Goal: Task Accomplishment & Management: Use online tool/utility

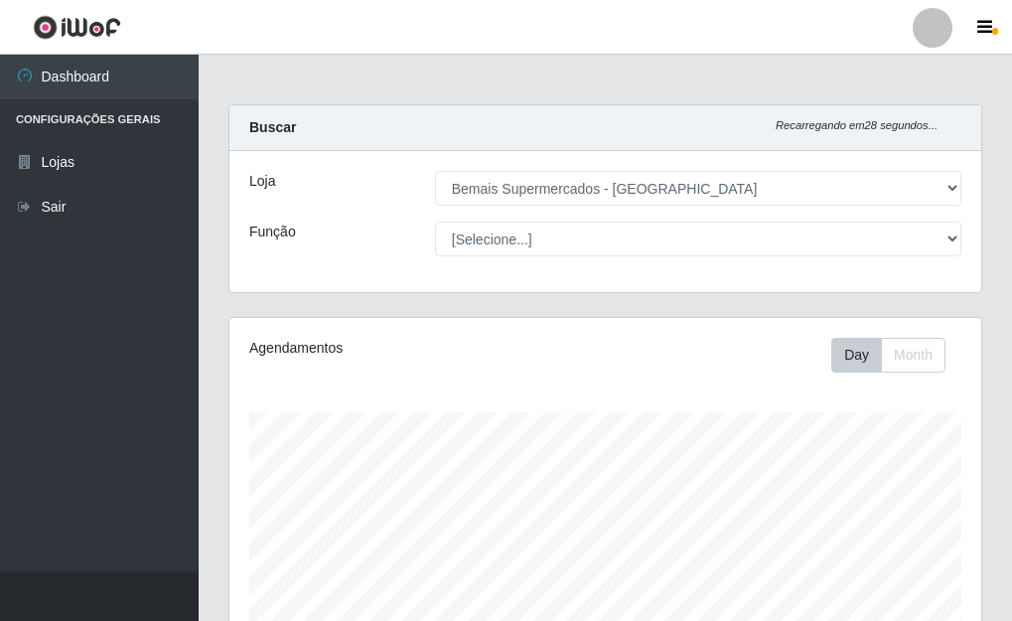
select select "249"
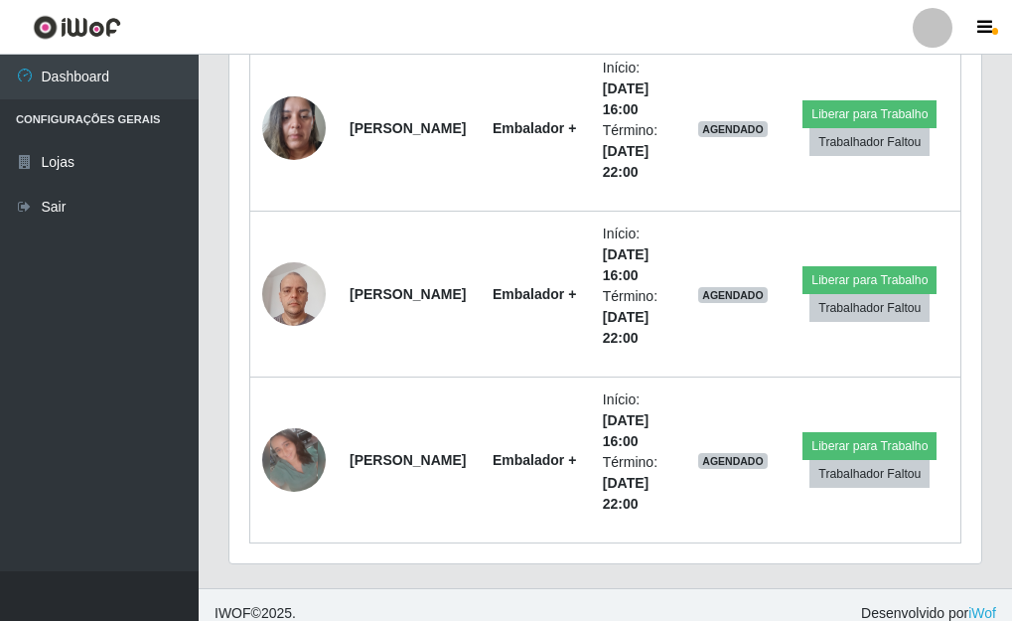
scroll to position [412, 752]
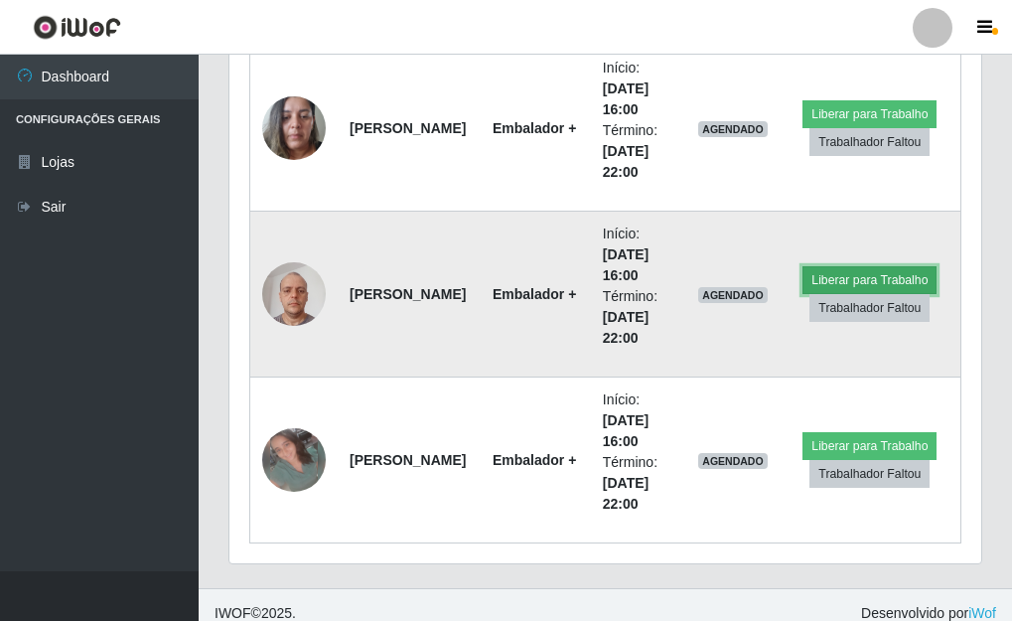
click at [907, 282] on button "Liberar para Trabalho" at bounding box center [869, 280] width 134 height 28
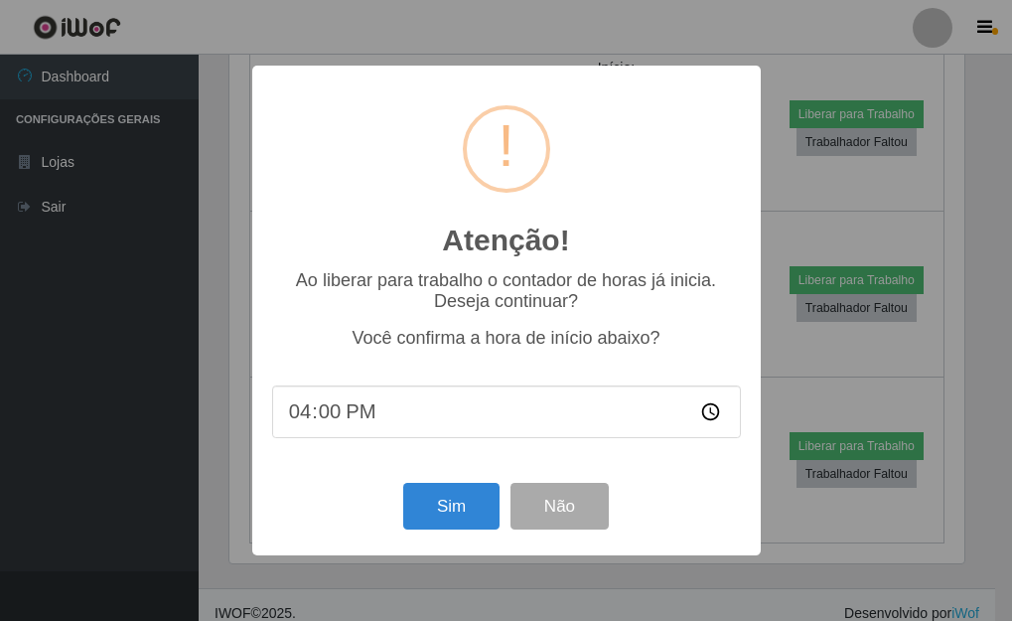
scroll to position [412, 740]
click at [381, 413] on input "16:00" at bounding box center [508, 411] width 469 height 53
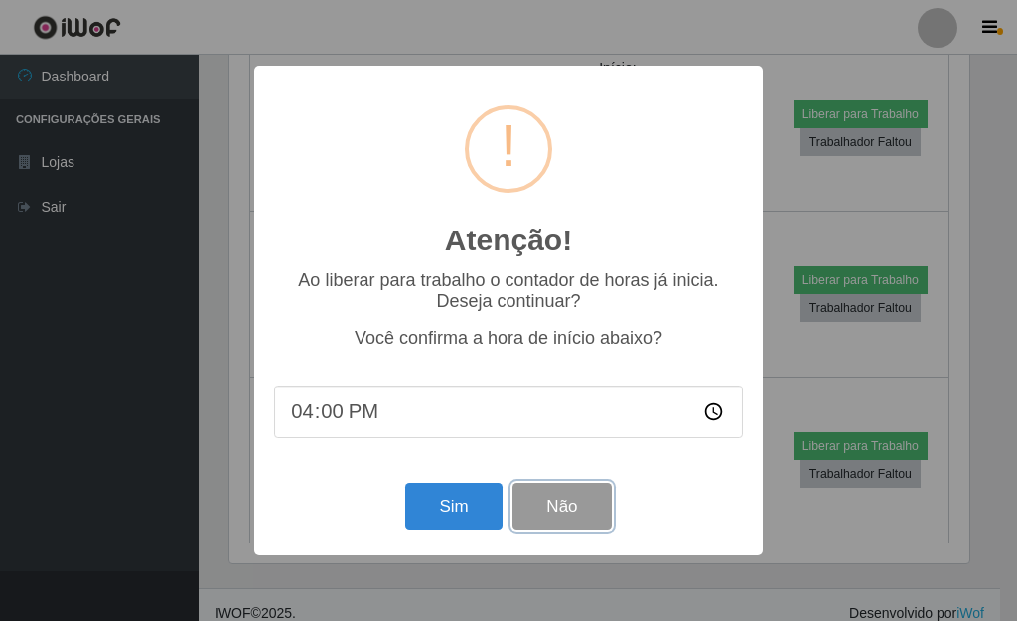
click at [551, 509] on button "Não" at bounding box center [561, 506] width 98 height 47
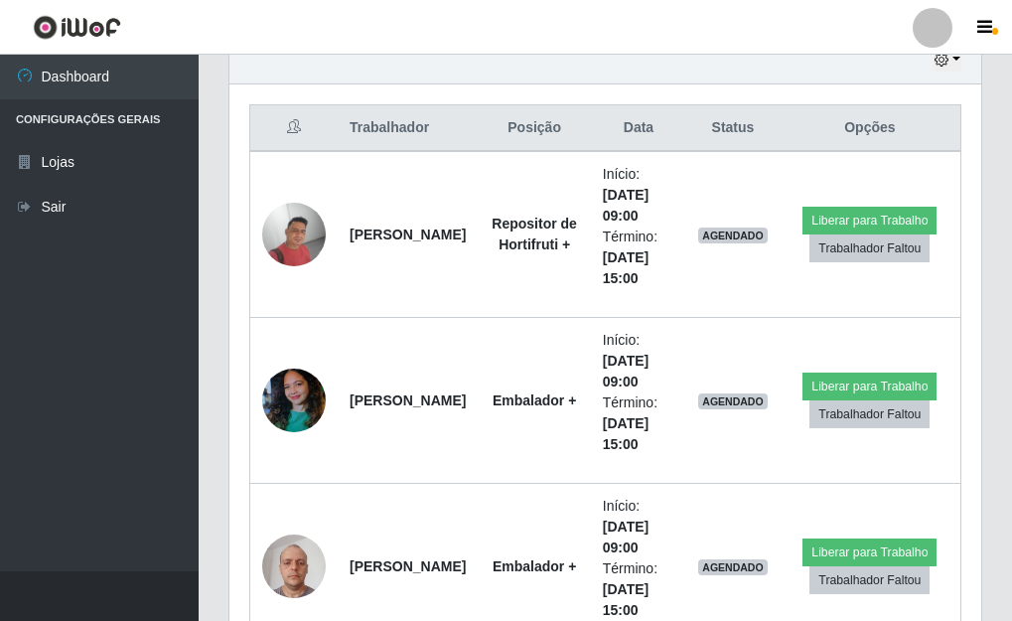
scroll to position [894, 0]
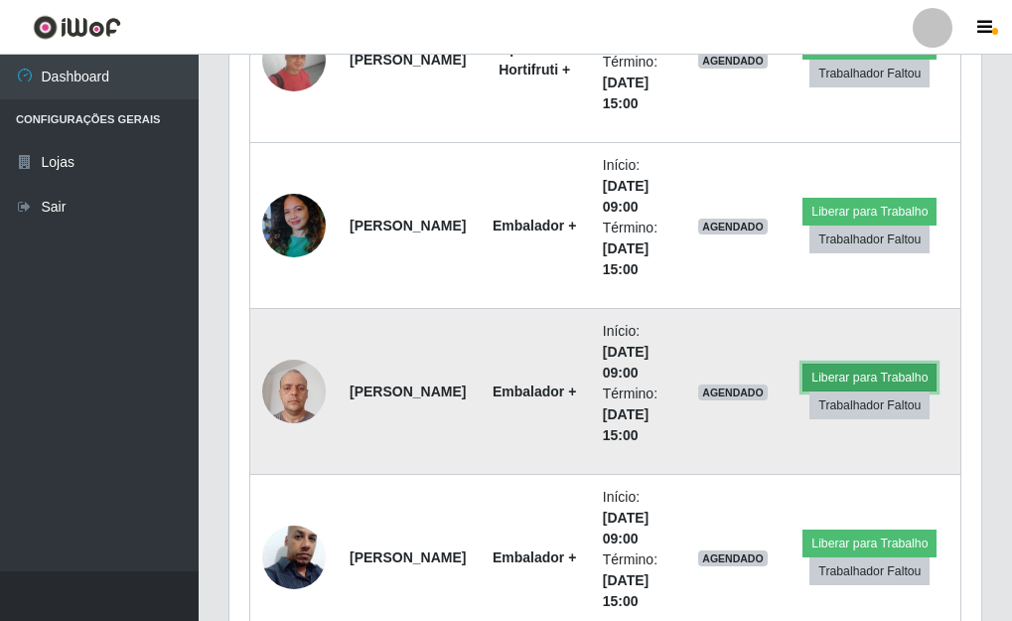
click at [851, 377] on button "Liberar para Trabalho" at bounding box center [869, 377] width 134 height 28
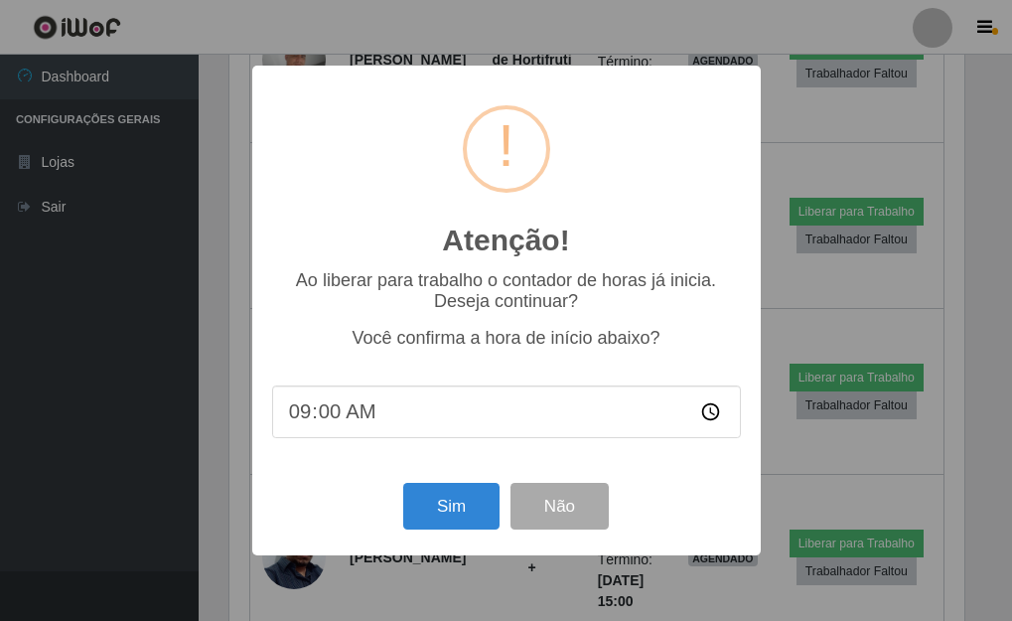
scroll to position [412, 740]
type input "08:50"
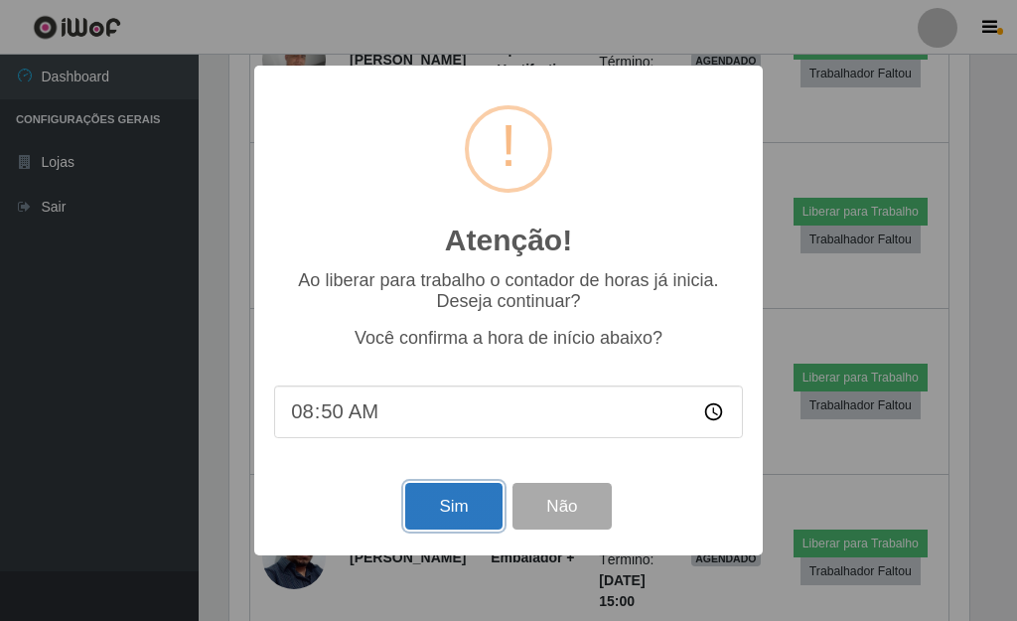
click at [439, 511] on button "Sim" at bounding box center [453, 506] width 96 height 47
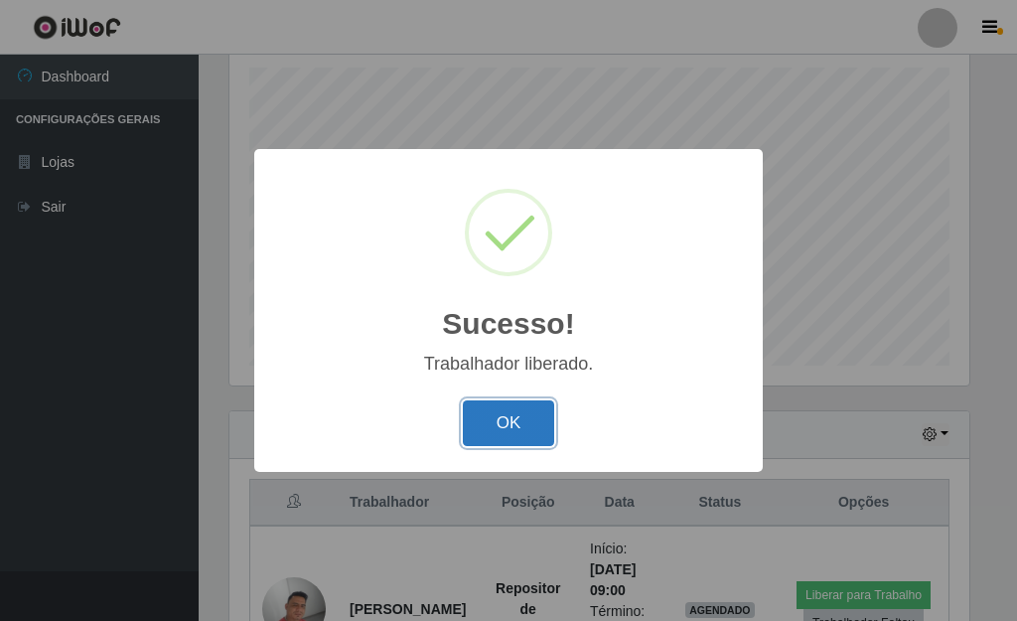
click at [523, 415] on button "OK" at bounding box center [509, 423] width 92 height 47
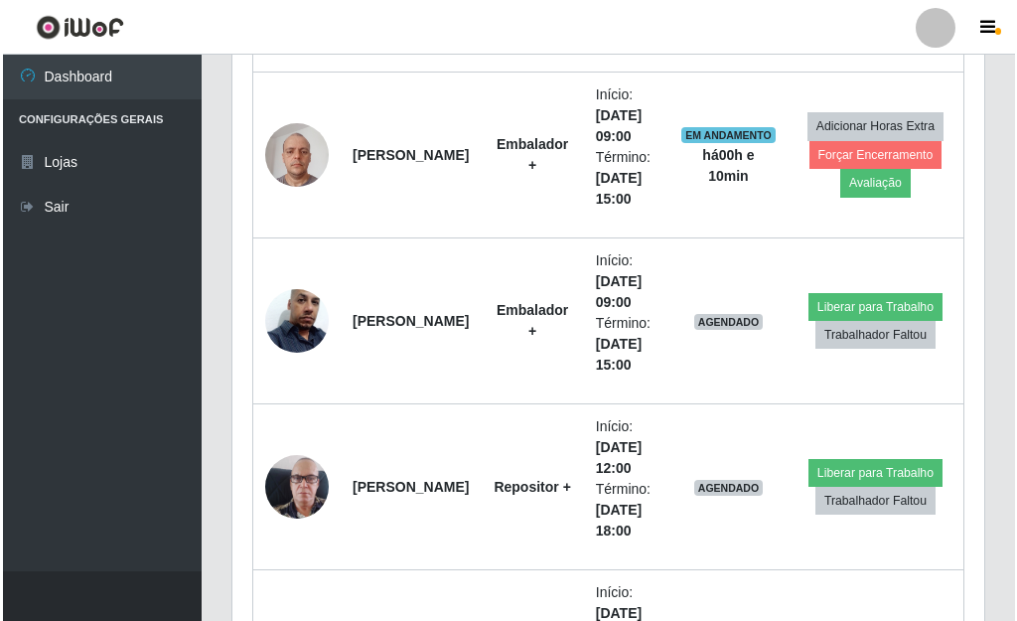
scroll to position [1010, 0]
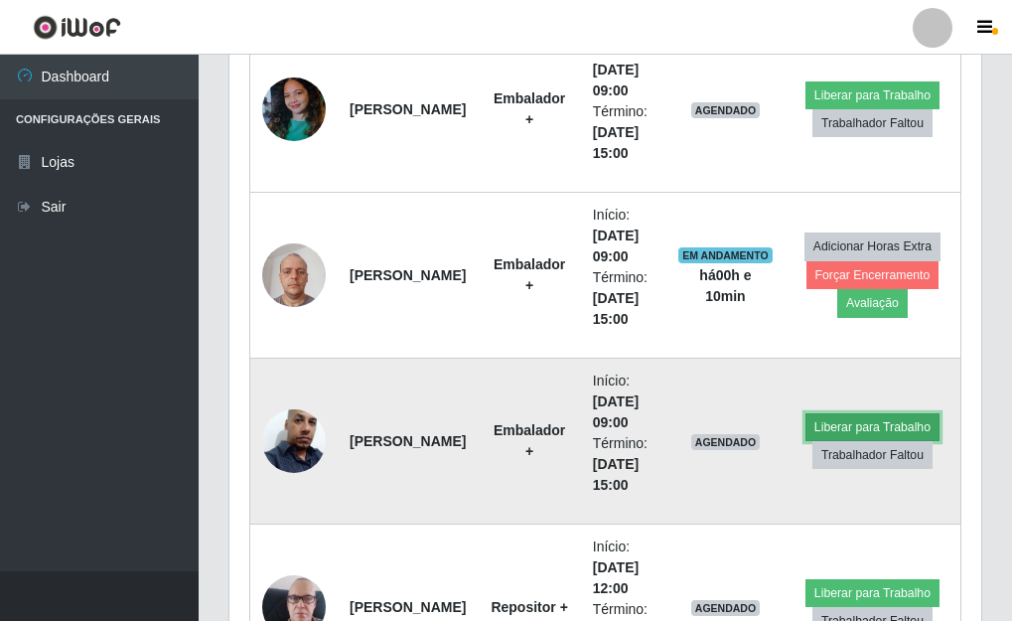
click at [823, 423] on button "Liberar para Trabalho" at bounding box center [872, 427] width 134 height 28
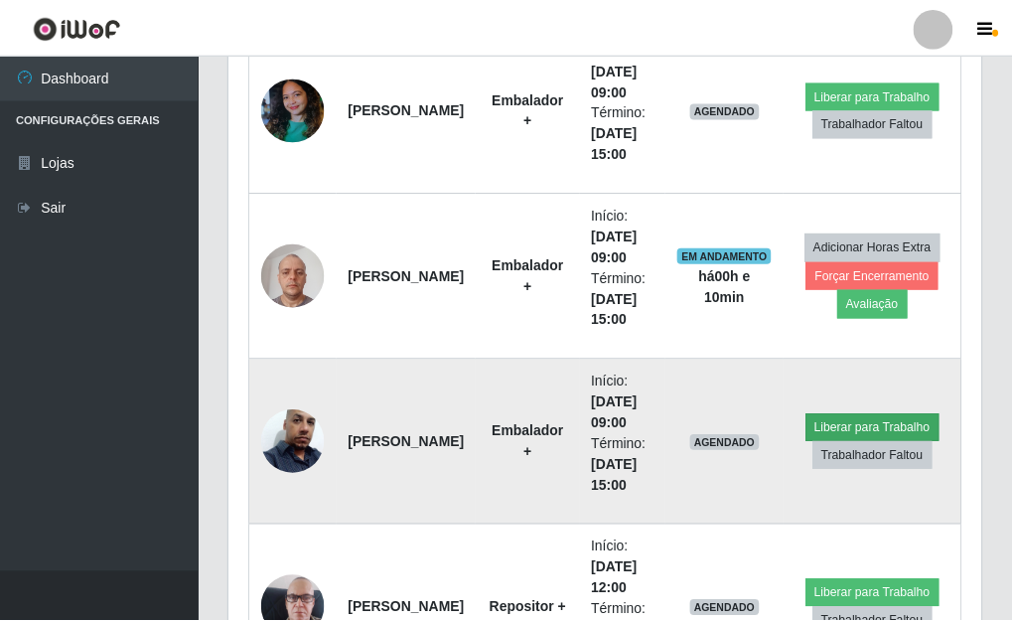
scroll to position [412, 740]
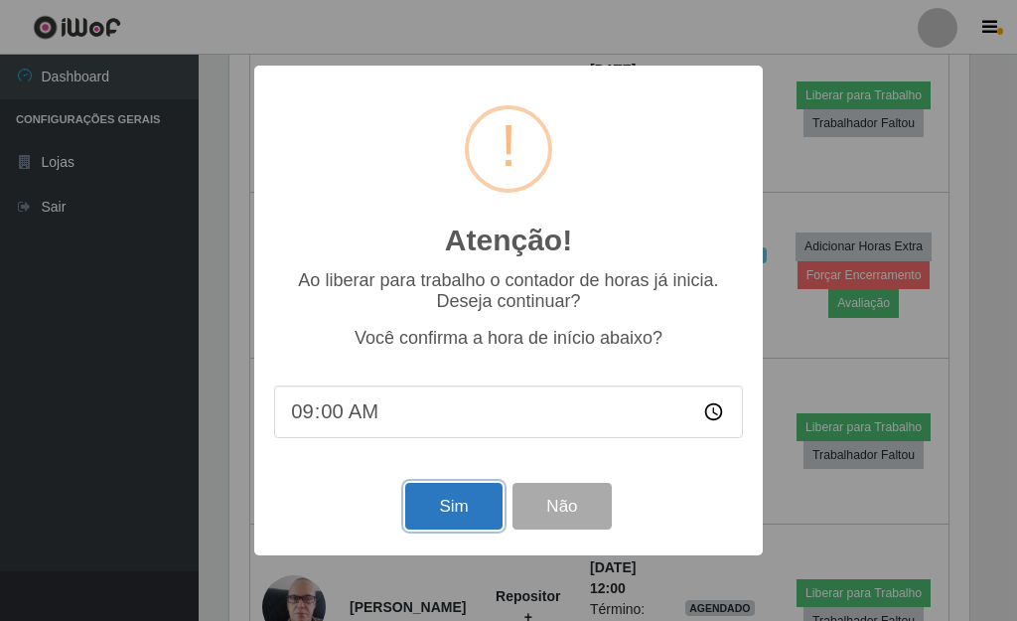
click at [462, 518] on button "Sim" at bounding box center [453, 506] width 96 height 47
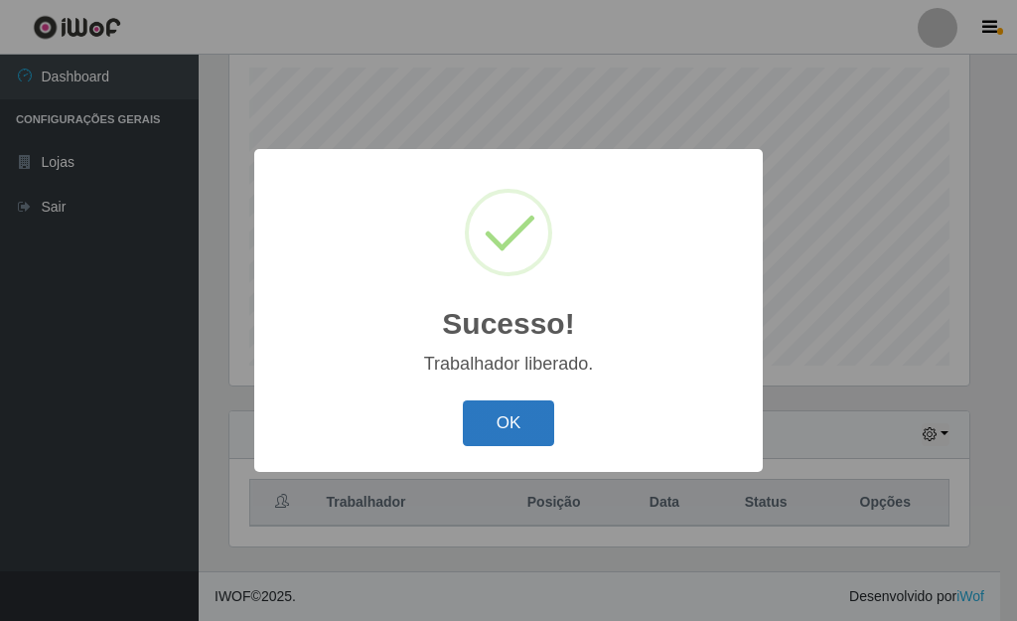
click at [500, 420] on button "OK" at bounding box center [509, 423] width 92 height 47
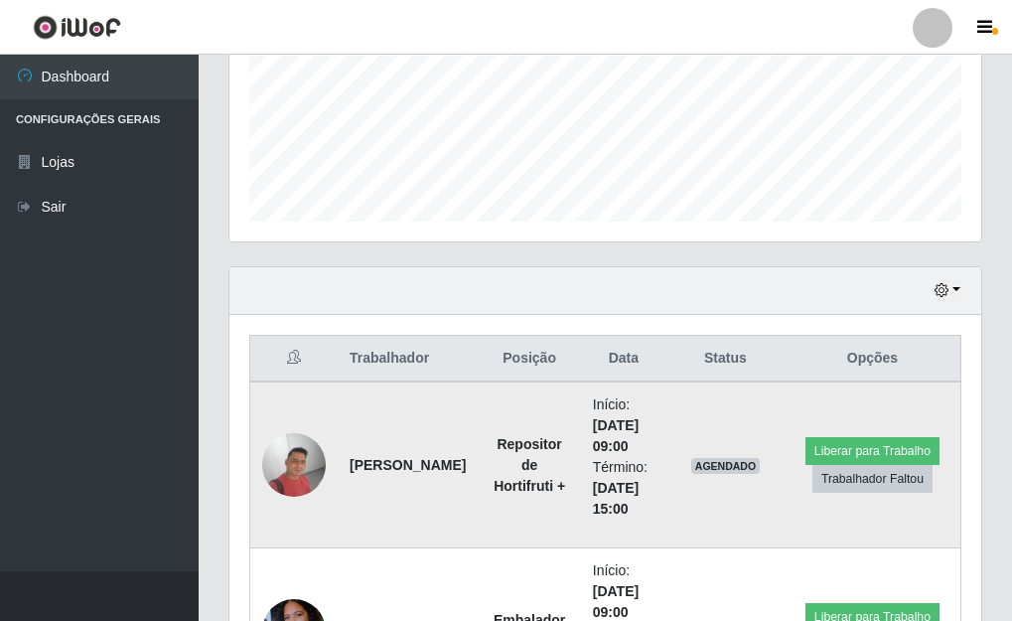
scroll to position [642, 0]
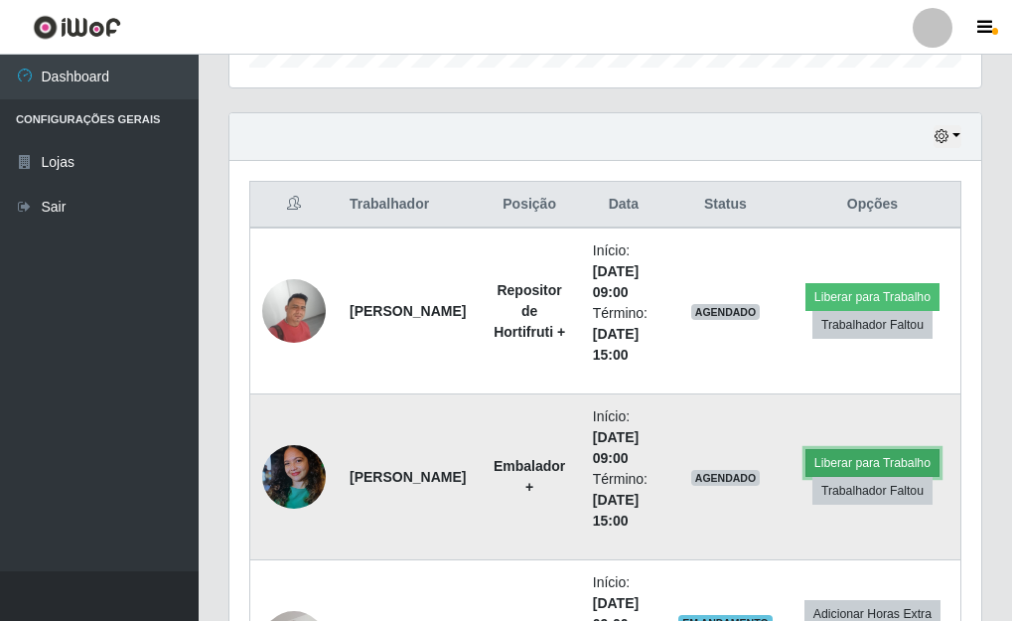
click at [835, 459] on button "Liberar para Trabalho" at bounding box center [872, 463] width 134 height 28
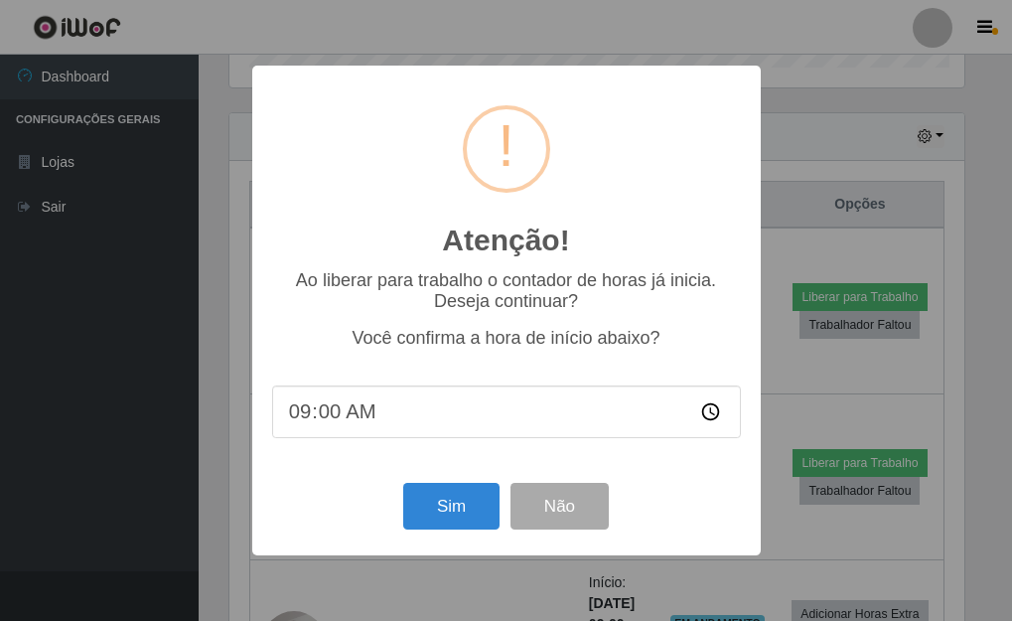
scroll to position [412, 740]
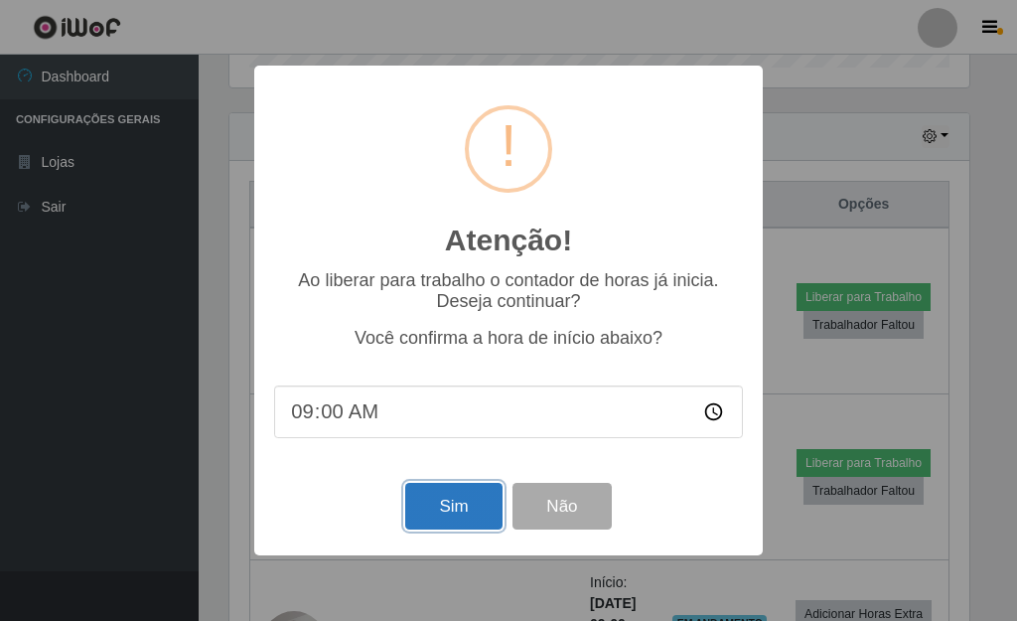
click at [414, 508] on button "Sim" at bounding box center [453, 506] width 96 height 47
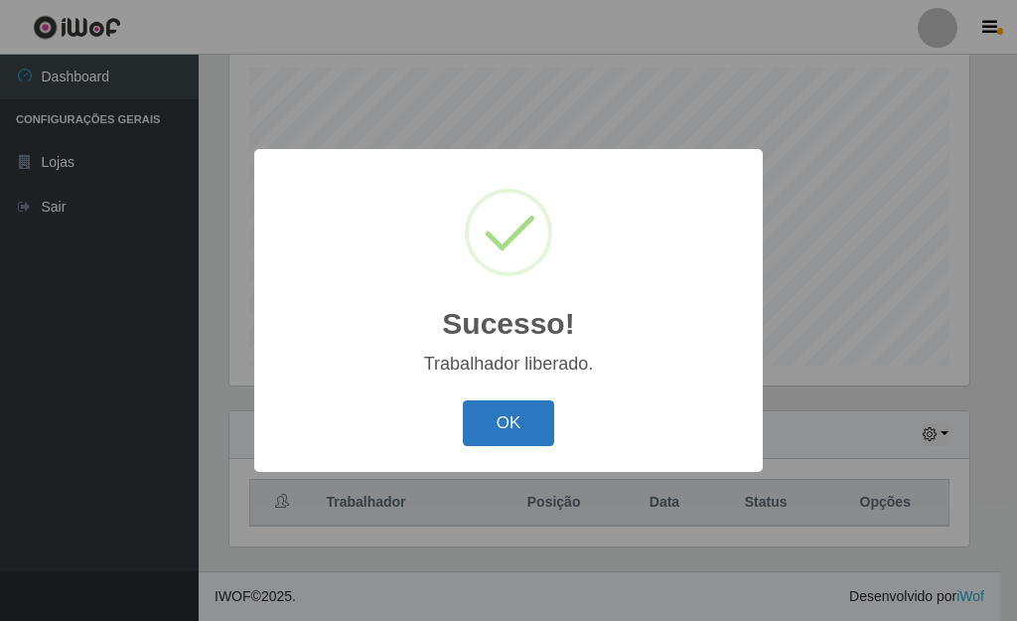
click at [487, 445] on button "OK" at bounding box center [509, 423] width 92 height 47
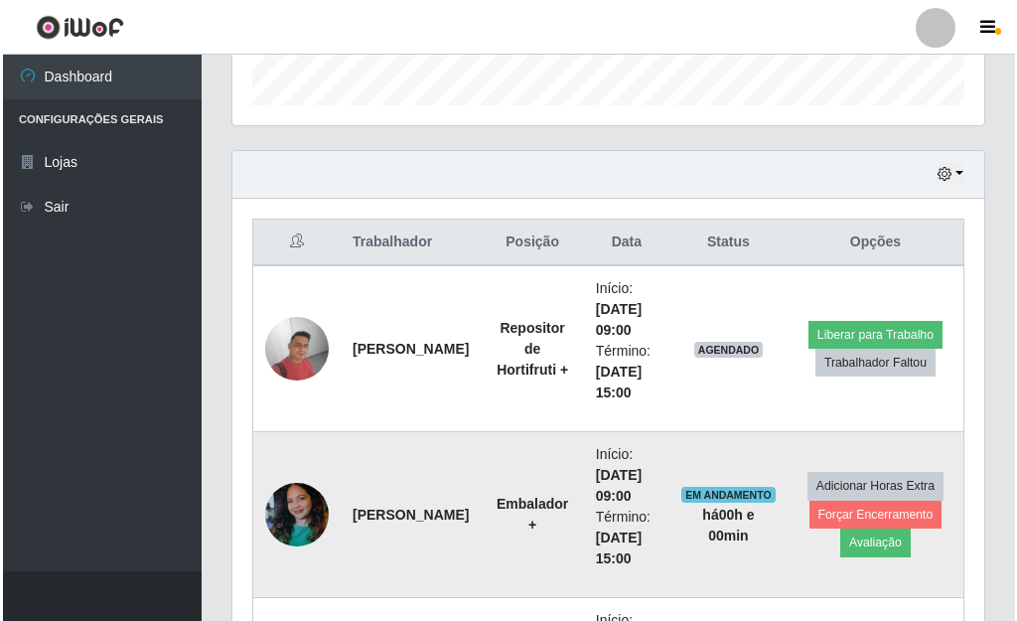
scroll to position [642, 0]
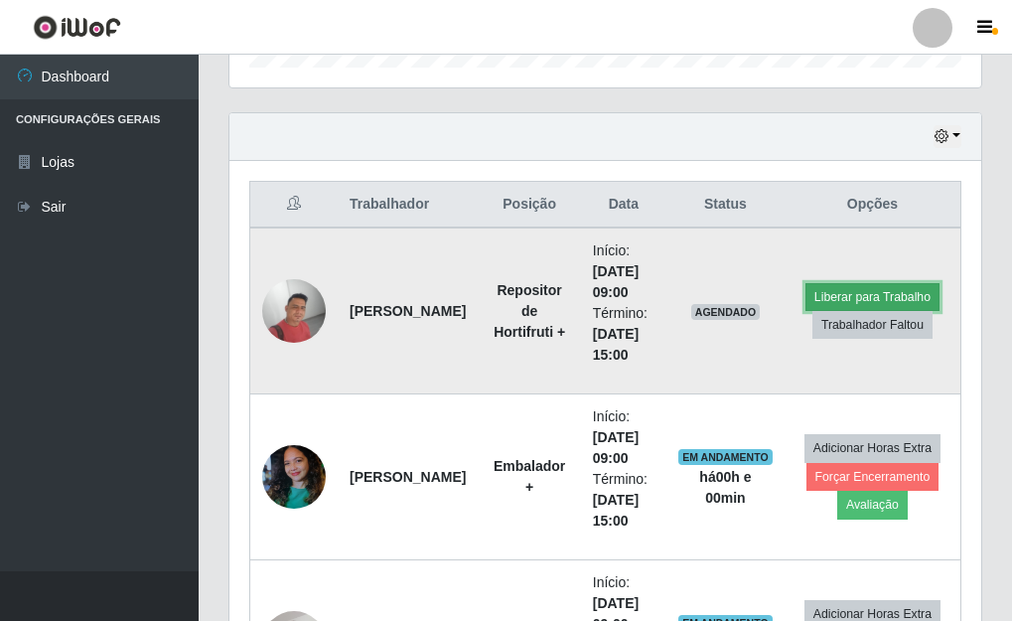
click at [828, 293] on button "Liberar para Trabalho" at bounding box center [872, 297] width 134 height 28
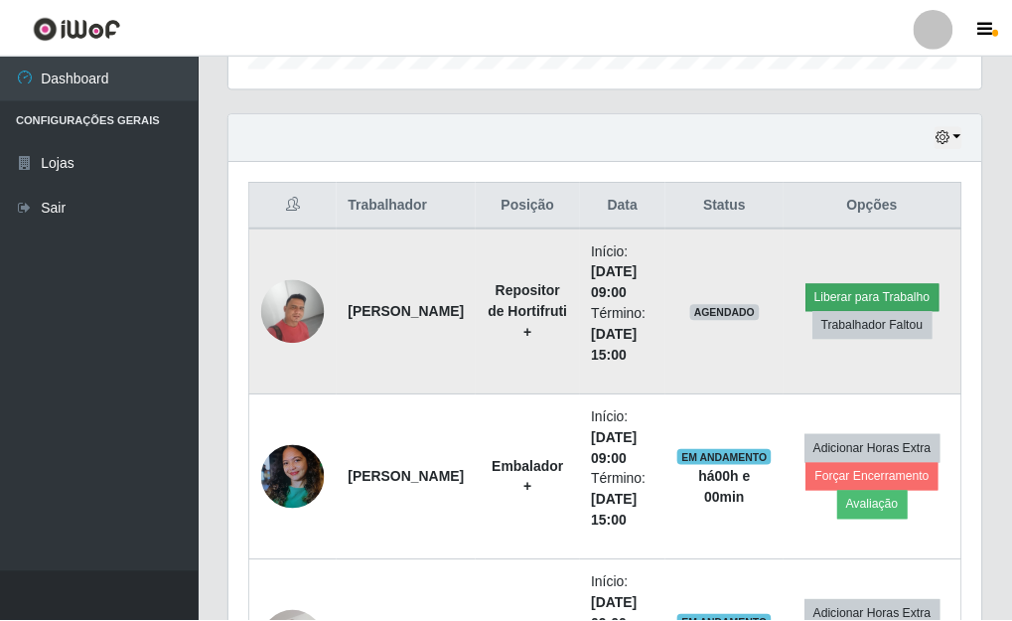
scroll to position [412, 740]
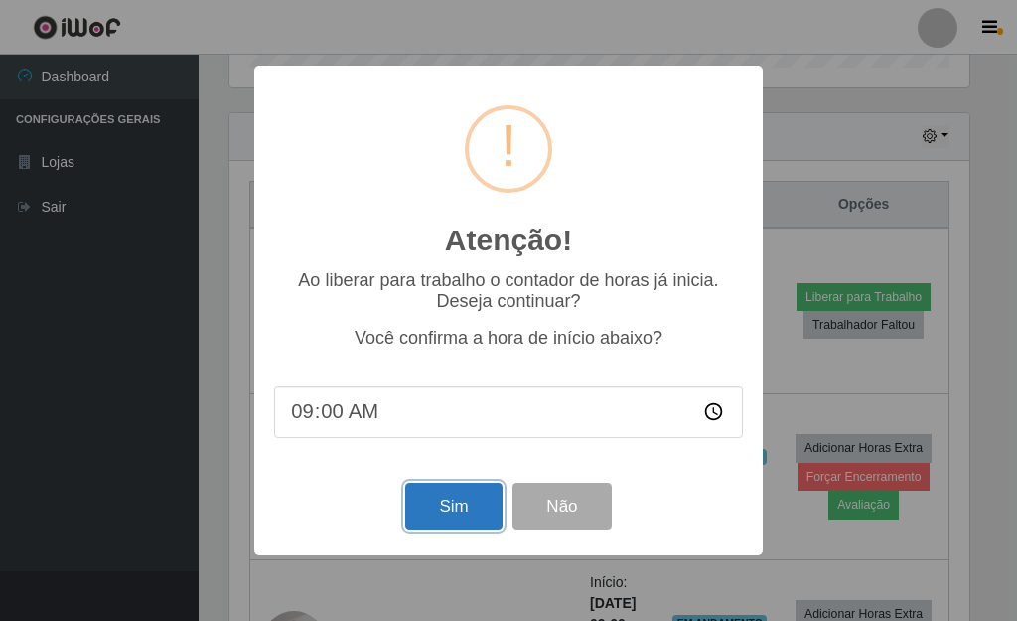
click at [458, 511] on button "Sim" at bounding box center [453, 506] width 96 height 47
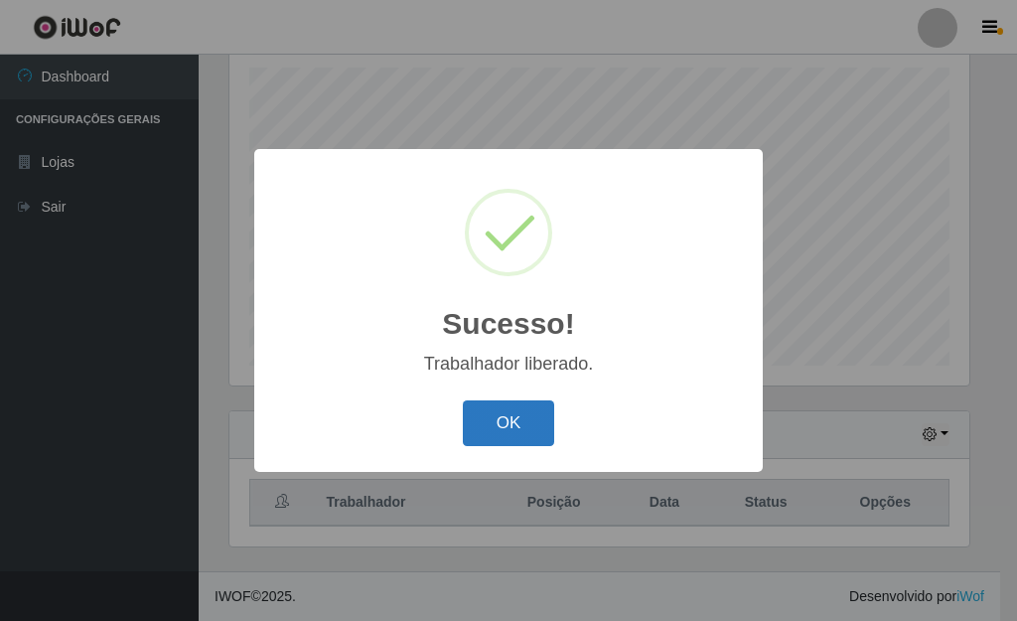
click at [497, 429] on button "OK" at bounding box center [509, 423] width 92 height 47
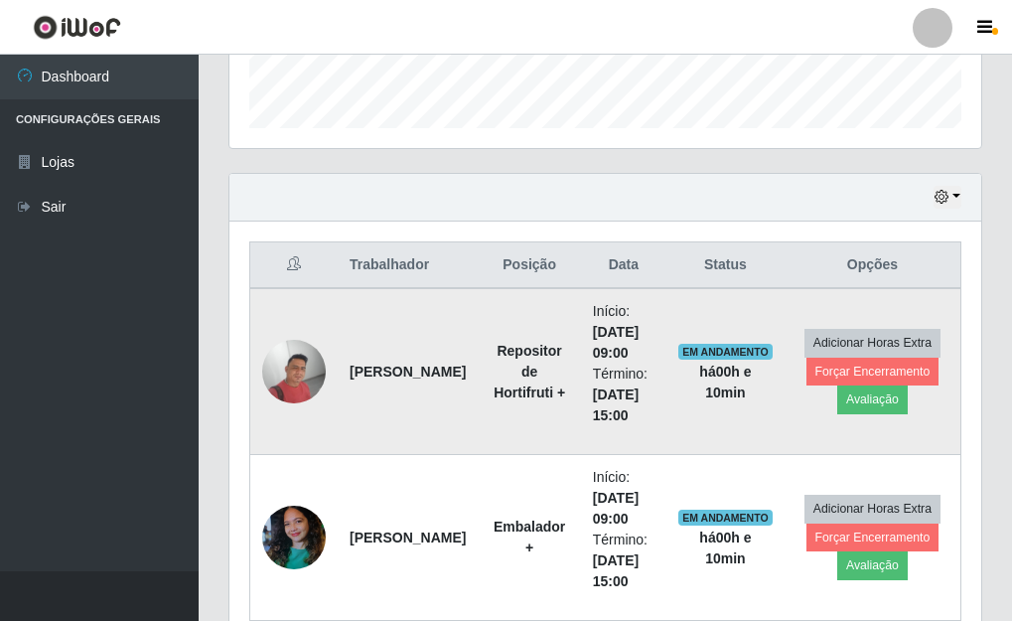
scroll to position [444, 0]
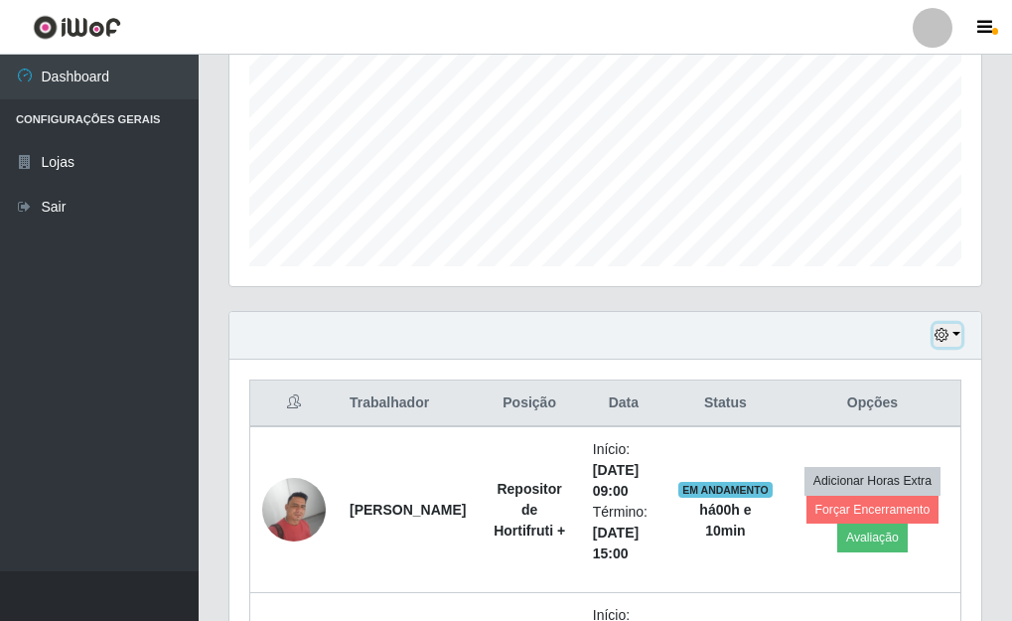
click at [954, 339] on button "button" at bounding box center [947, 335] width 28 height 23
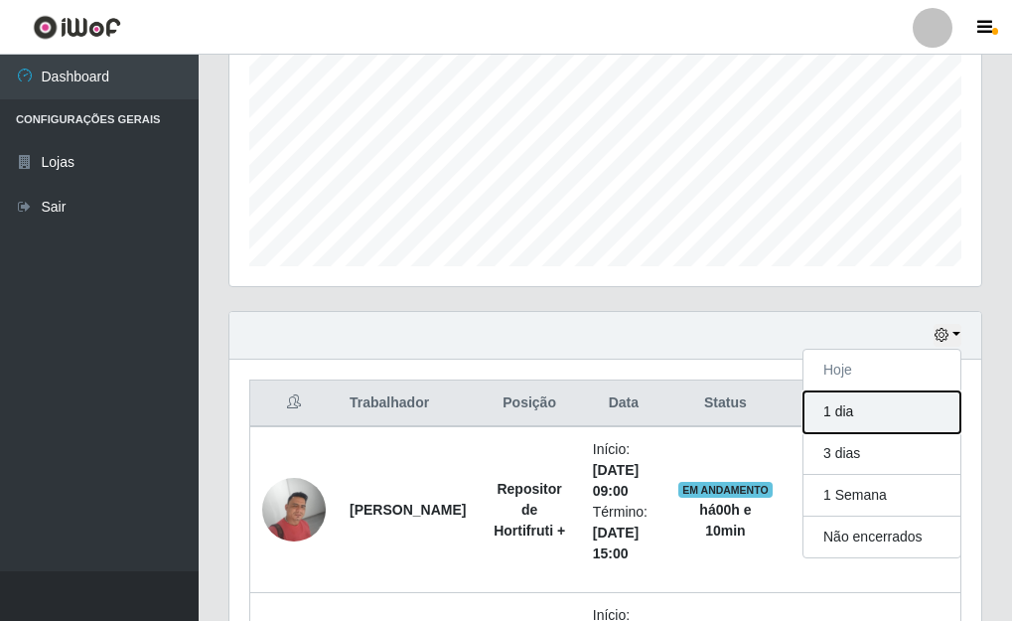
click at [842, 420] on button "1 dia" at bounding box center [881, 412] width 157 height 42
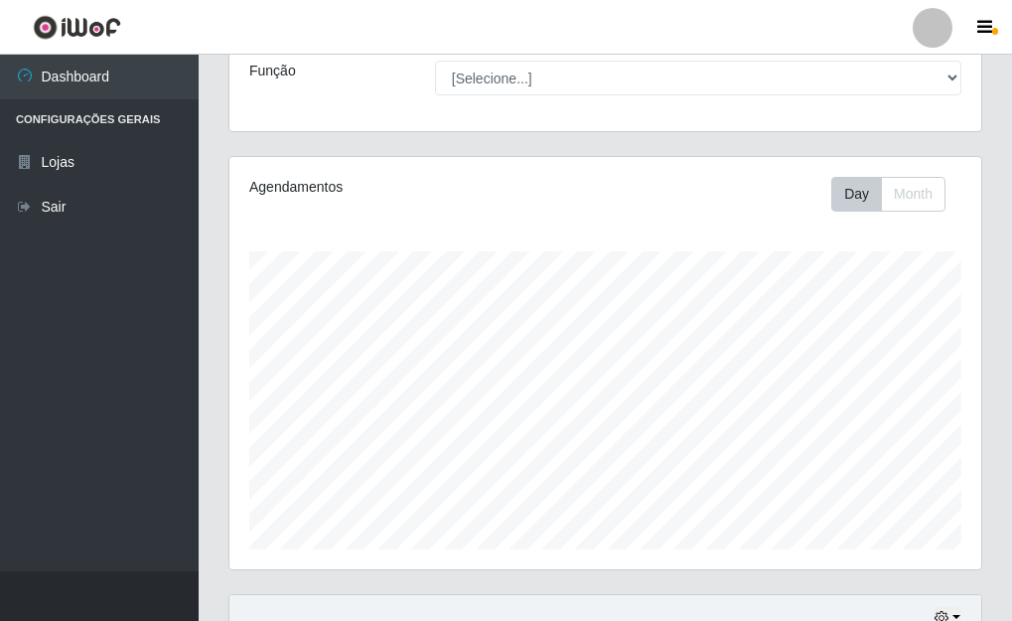
scroll to position [47, 0]
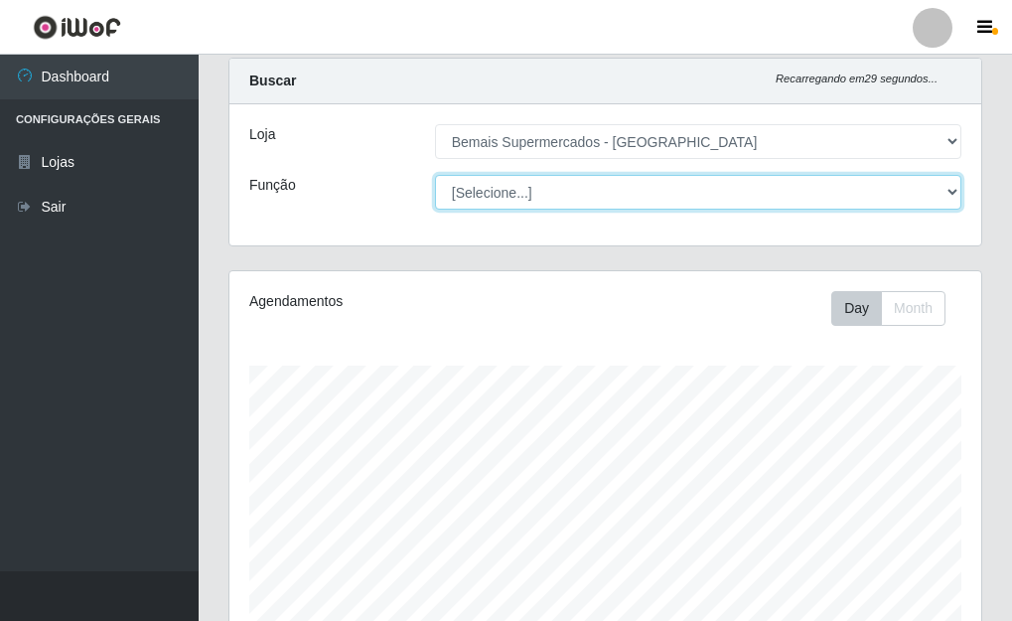
click at [949, 192] on select "[Selecione...] ASG ASG + ASG ++ Auxiliar de Depósito Auxiliar de Depósito + Aux…" at bounding box center [698, 192] width 526 height 35
click at [435, 175] on select "[Selecione...] ASG ASG + ASG ++ Auxiliar de Depósito Auxiliar de Depósito + Aux…" at bounding box center [698, 192] width 526 height 35
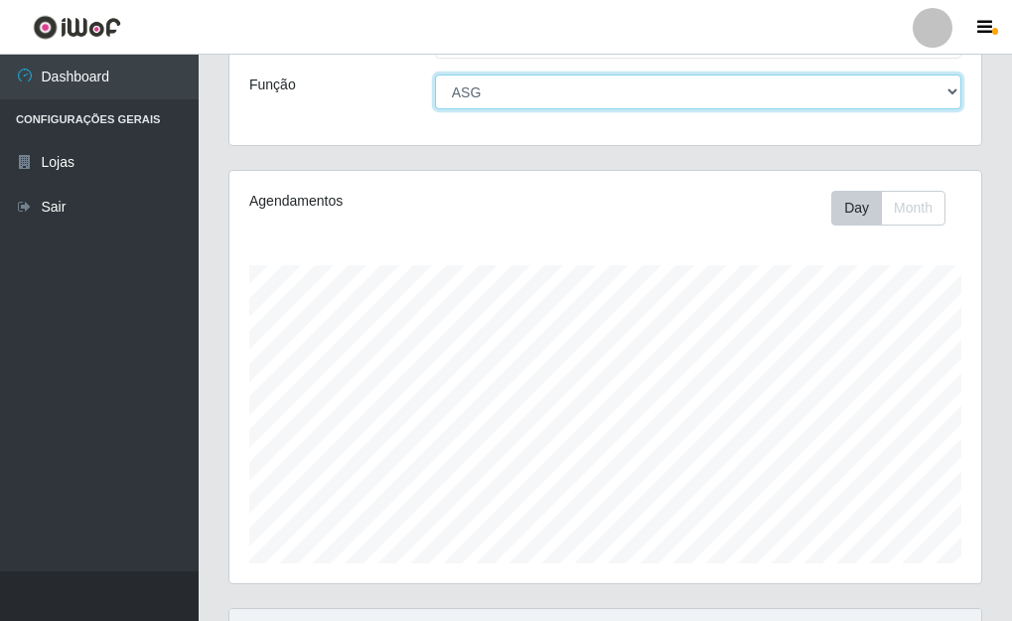
scroll to position [146, 0]
click at [953, 90] on select "[Selecione...] ASG ASG + ASG ++ Auxiliar de Depósito Auxiliar de Depósito + Aux…" at bounding box center [698, 92] width 526 height 35
click at [435, 75] on select "[Selecione...] ASG ASG + ASG ++ Auxiliar de Depósito Auxiliar de Depósito + Aux…" at bounding box center [698, 92] width 526 height 35
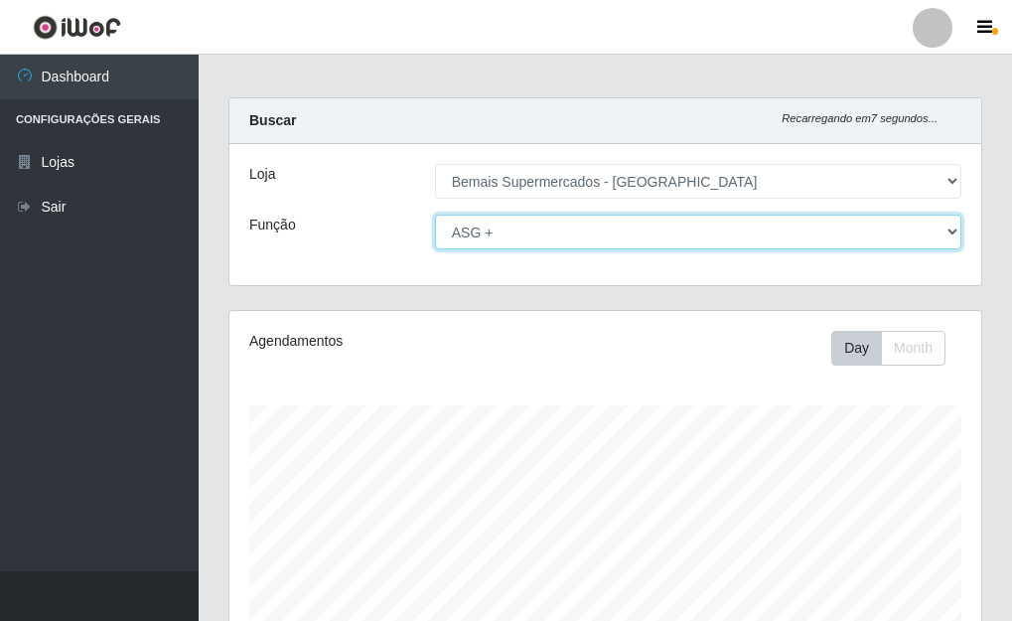
scroll to position [0, 0]
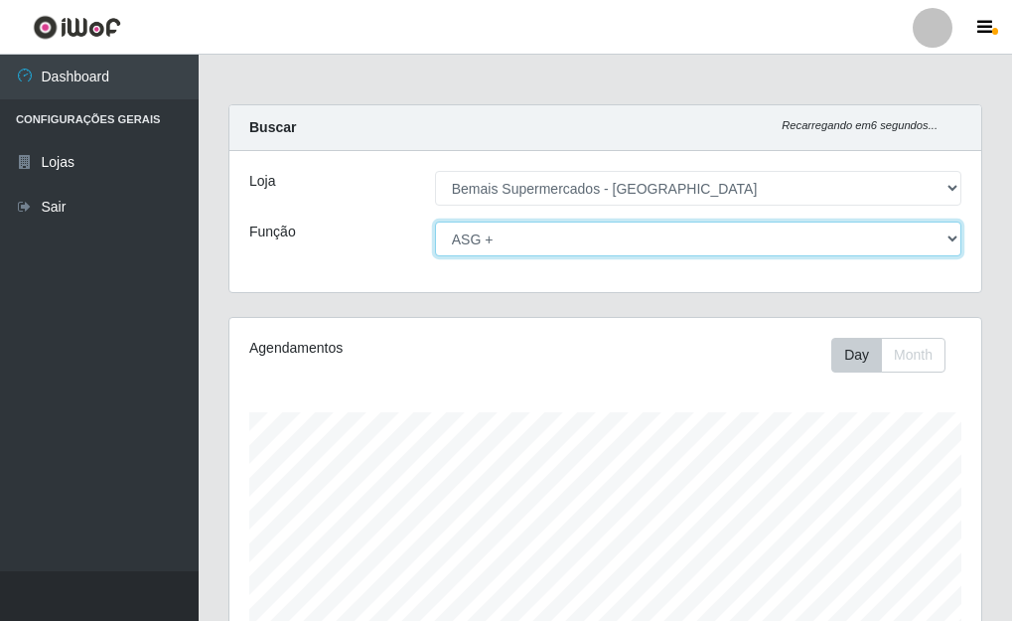
click at [947, 239] on select "[Selecione...] ASG ASG + ASG ++ Auxiliar de Depósito Auxiliar de Depósito + Aux…" at bounding box center [698, 238] width 526 height 35
click at [435, 221] on select "[Selecione...] ASG ASG + ASG ++ Auxiliar de Depósito Auxiliar de Depósito + Aux…" at bounding box center [698, 238] width 526 height 35
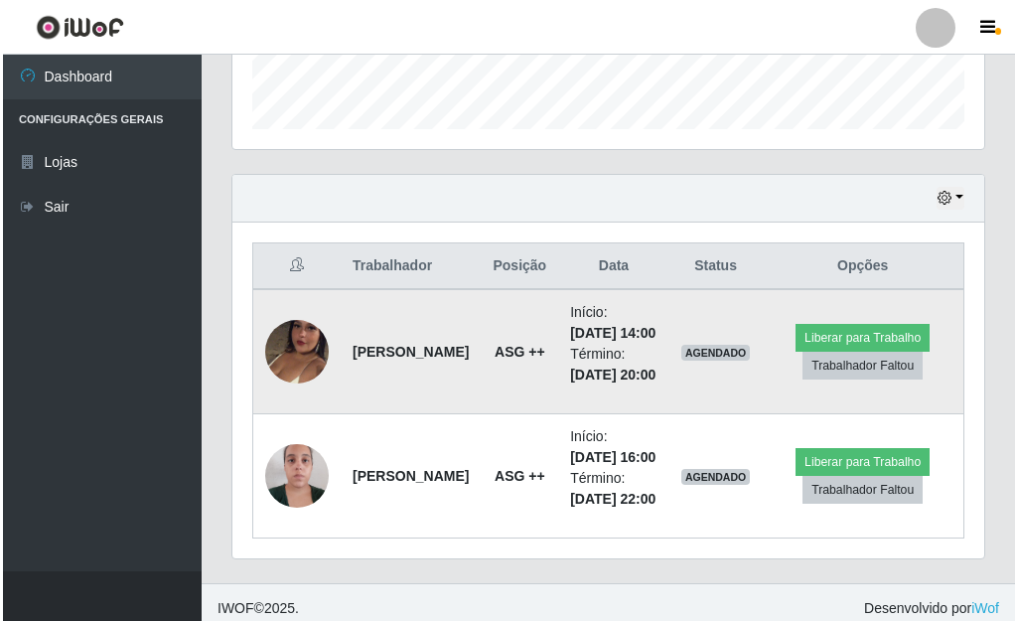
scroll to position [676, 0]
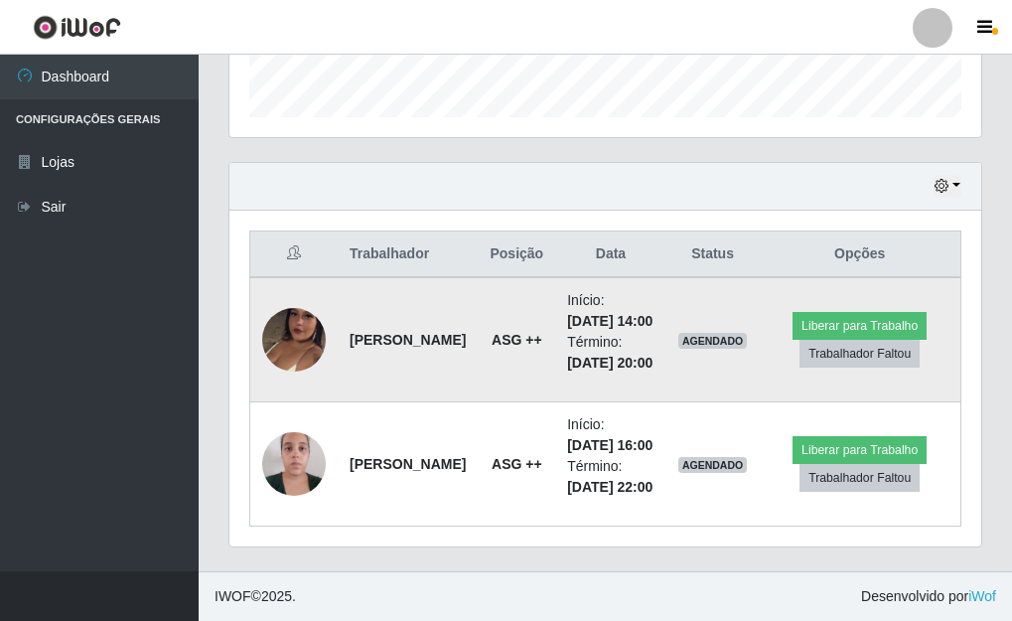
click at [290, 283] on img at bounding box center [294, 339] width 64 height 113
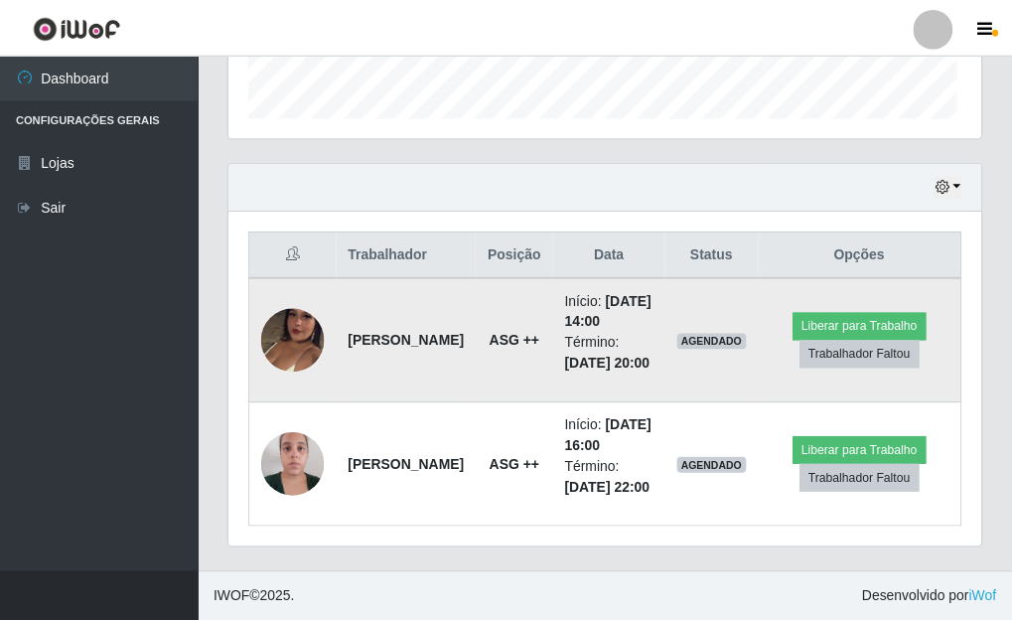
scroll to position [412, 740]
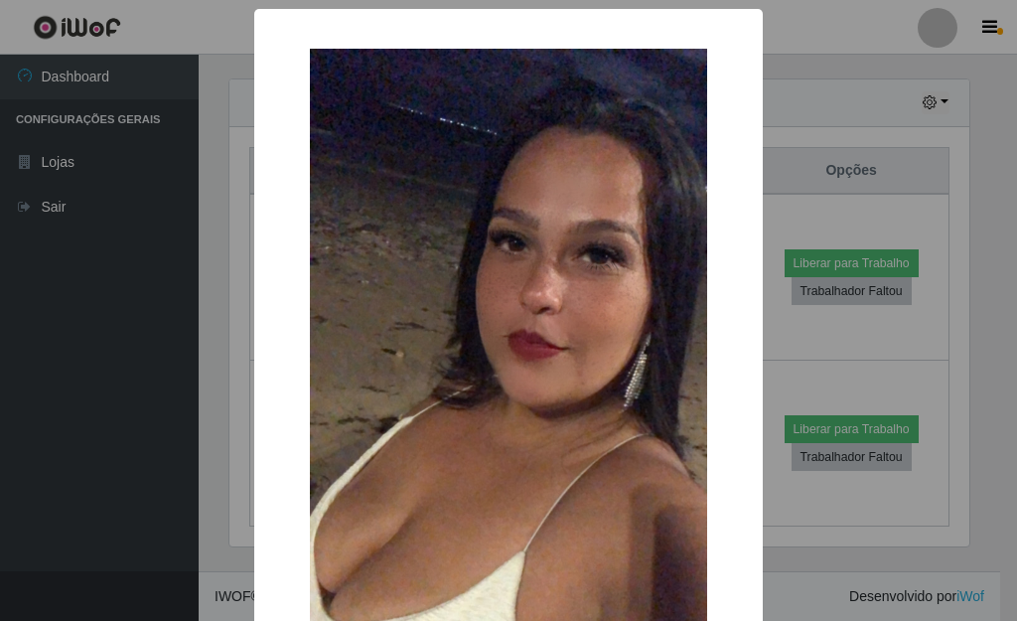
click at [785, 337] on div "× OK Cancel" at bounding box center [508, 310] width 1017 height 621
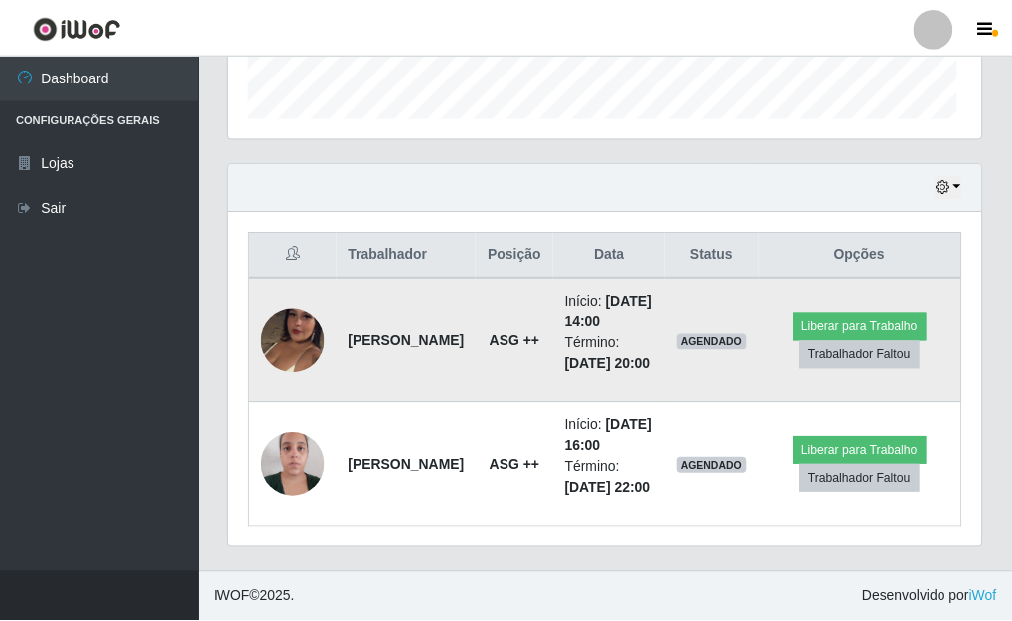
scroll to position [412, 752]
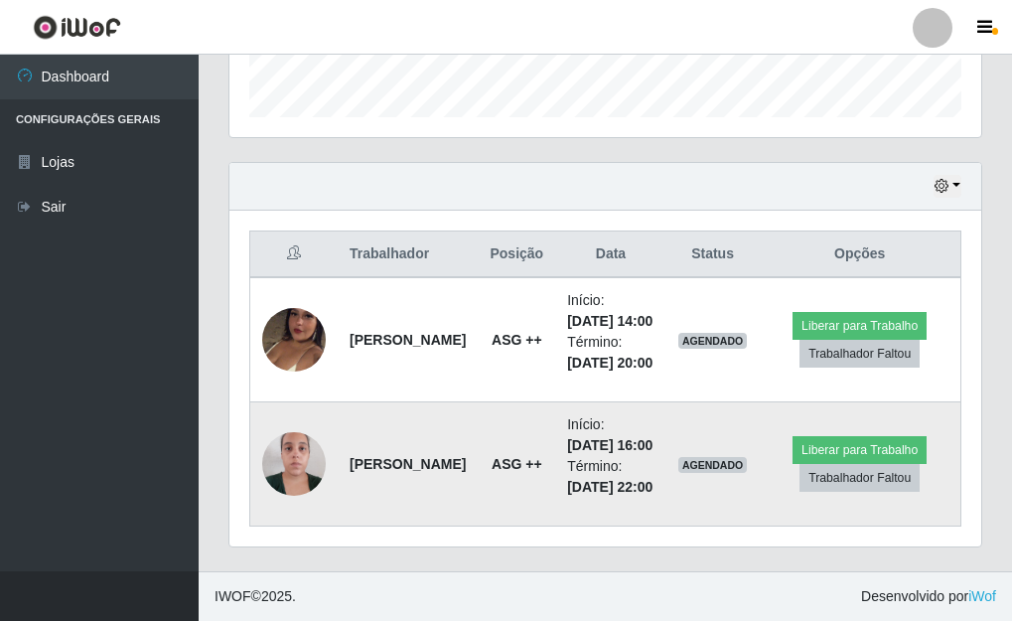
click at [284, 442] on img at bounding box center [294, 463] width 64 height 84
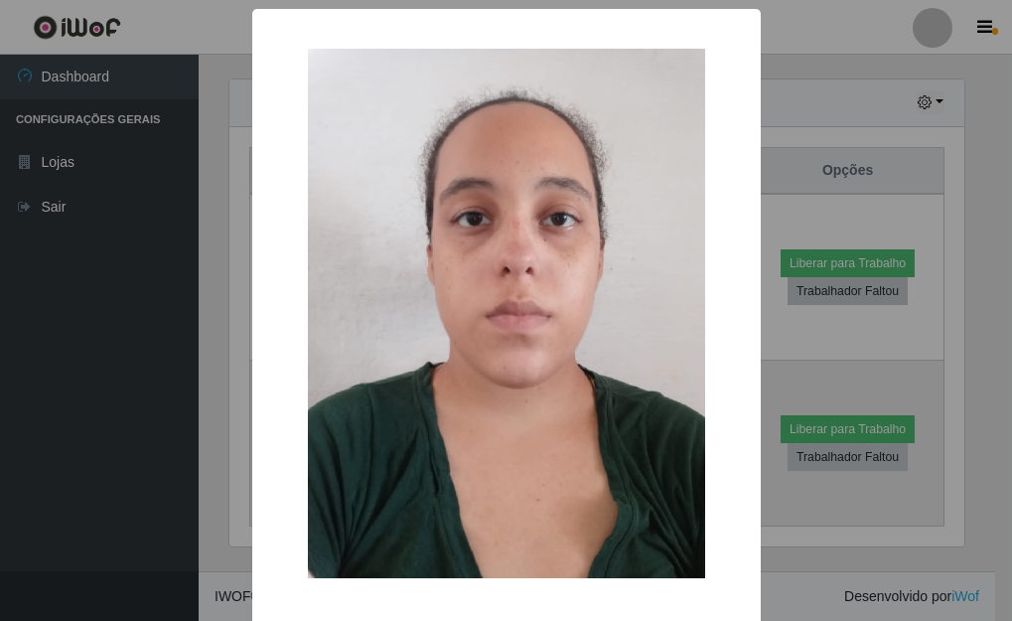
scroll to position [412, 740]
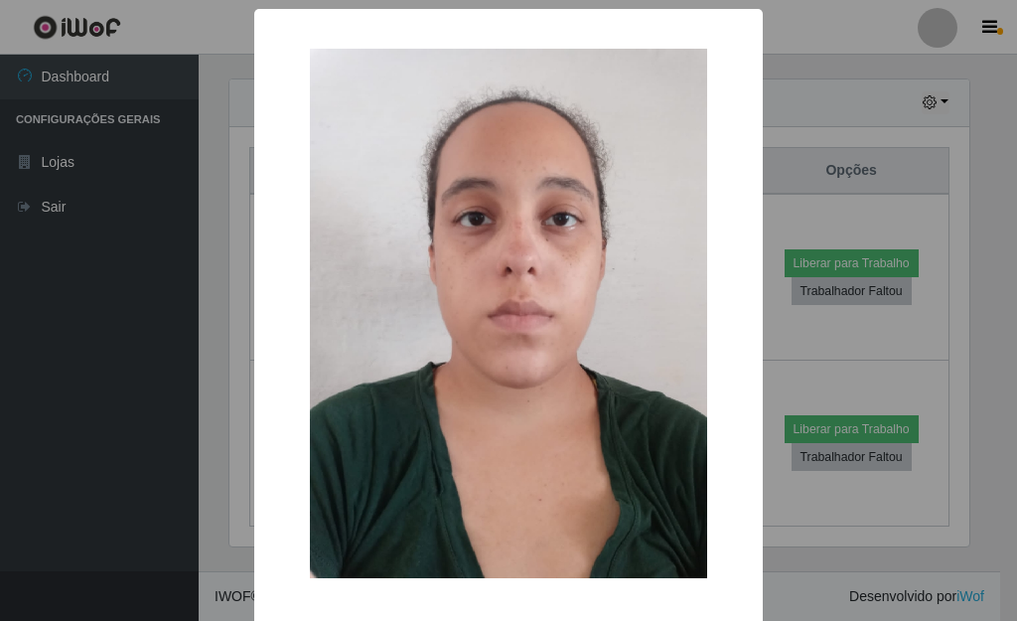
click at [771, 319] on div "× OK Cancel" at bounding box center [508, 310] width 1017 height 621
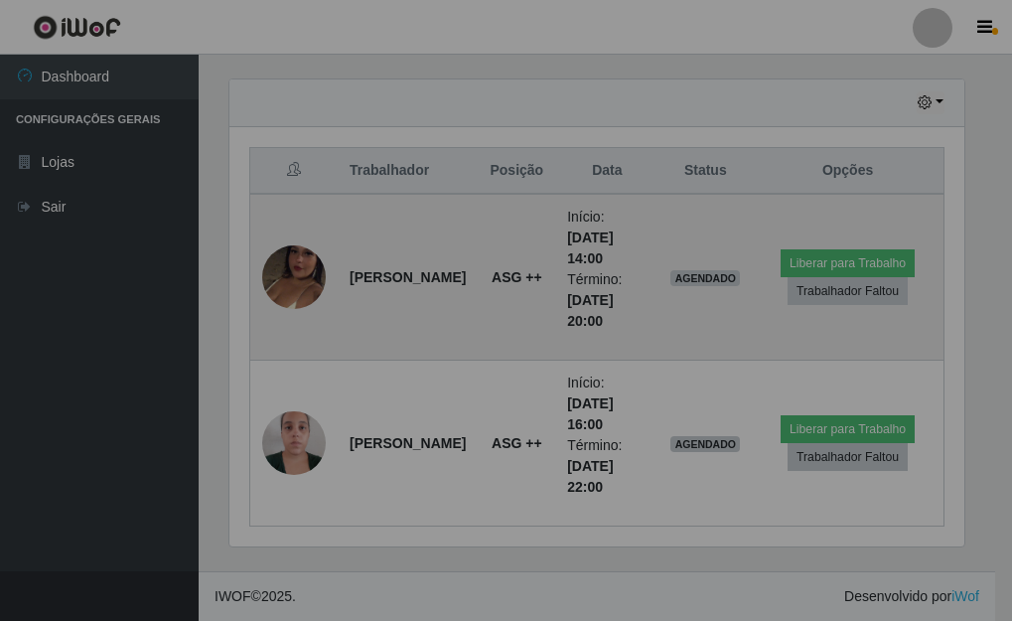
scroll to position [412, 752]
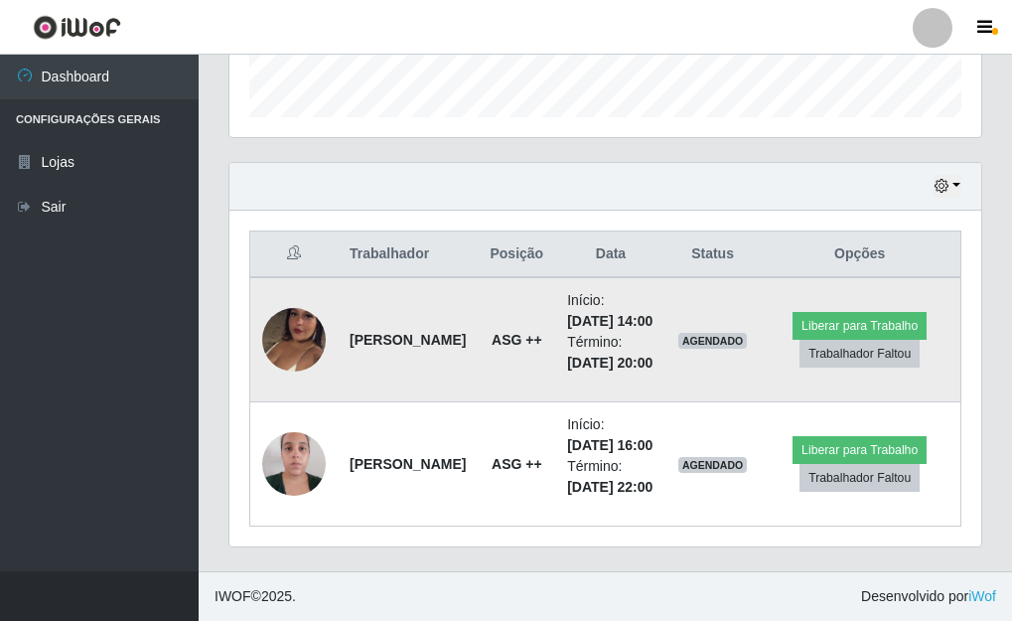
click at [295, 327] on td at bounding box center [294, 339] width 88 height 125
click at [291, 298] on img at bounding box center [294, 339] width 64 height 113
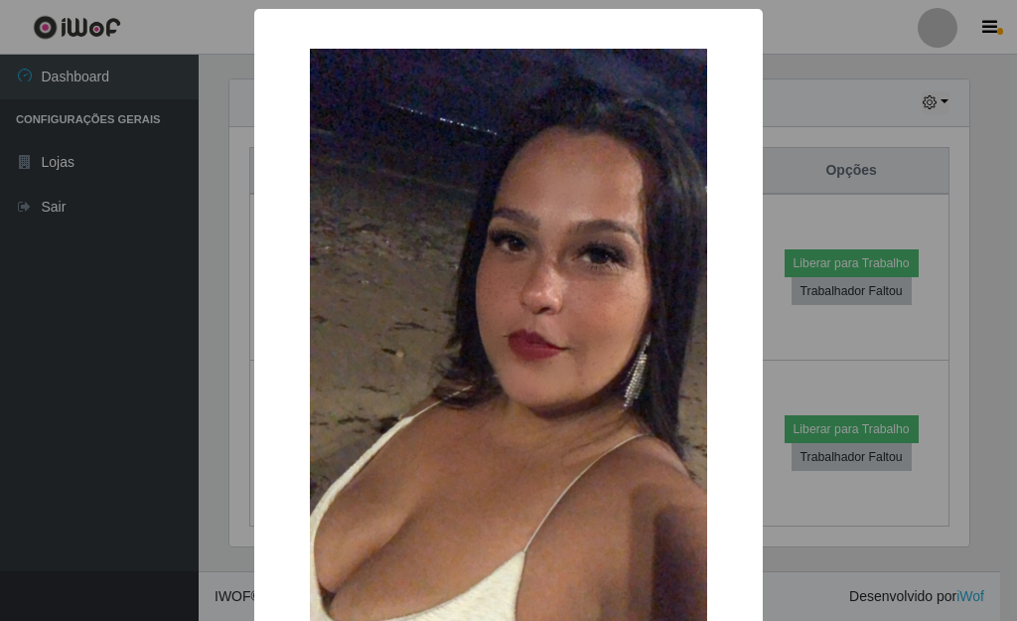
click at [776, 333] on div "× OK Cancel" at bounding box center [508, 310] width 1017 height 621
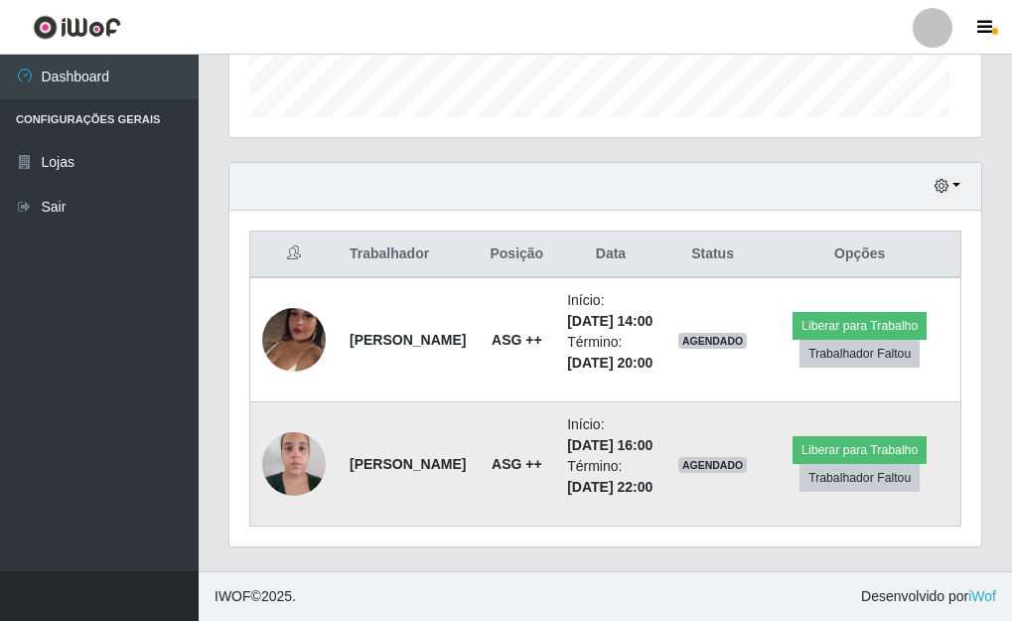
scroll to position [412, 752]
click at [293, 438] on img at bounding box center [294, 463] width 64 height 84
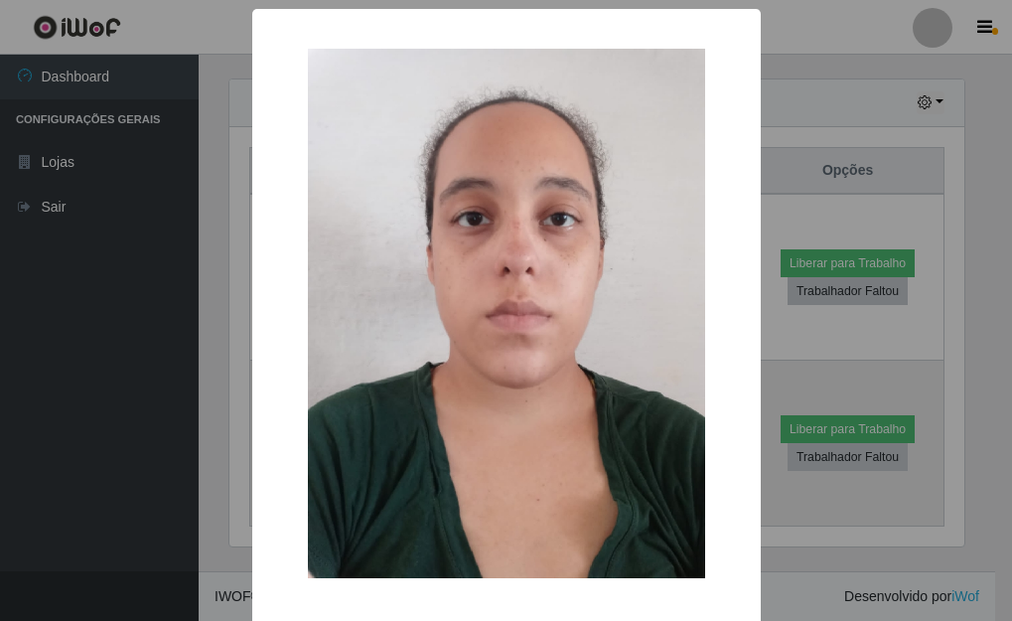
scroll to position [412, 740]
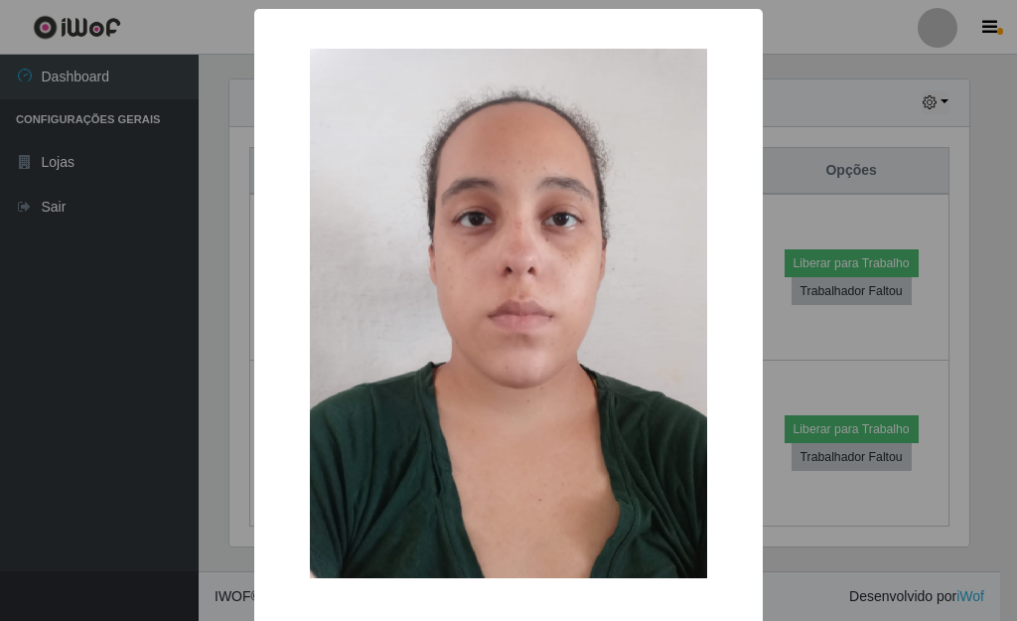
click at [769, 330] on div "× OK Cancel" at bounding box center [508, 310] width 1017 height 621
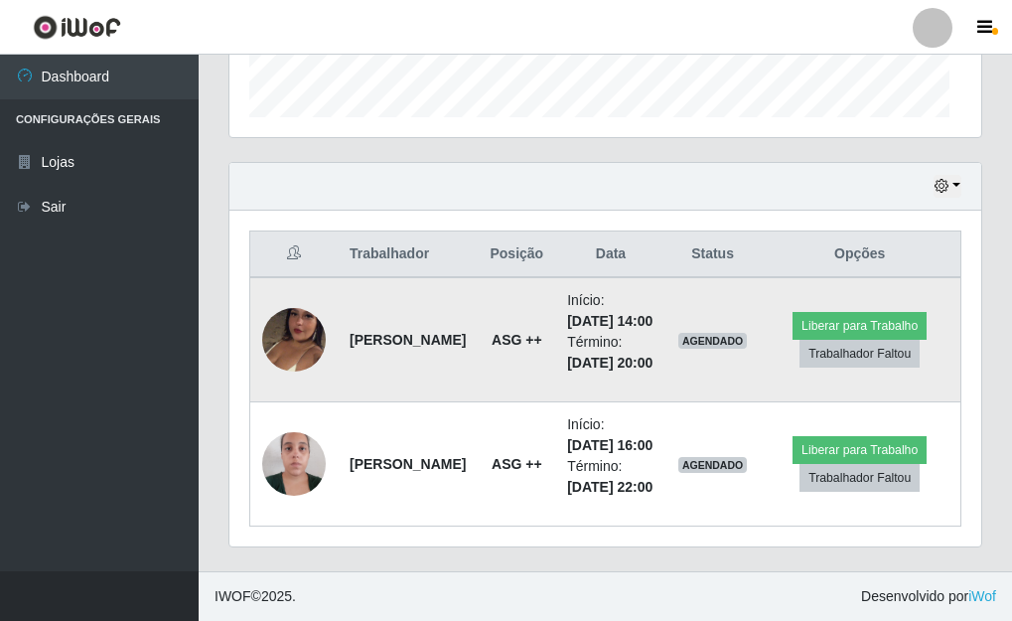
scroll to position [412, 752]
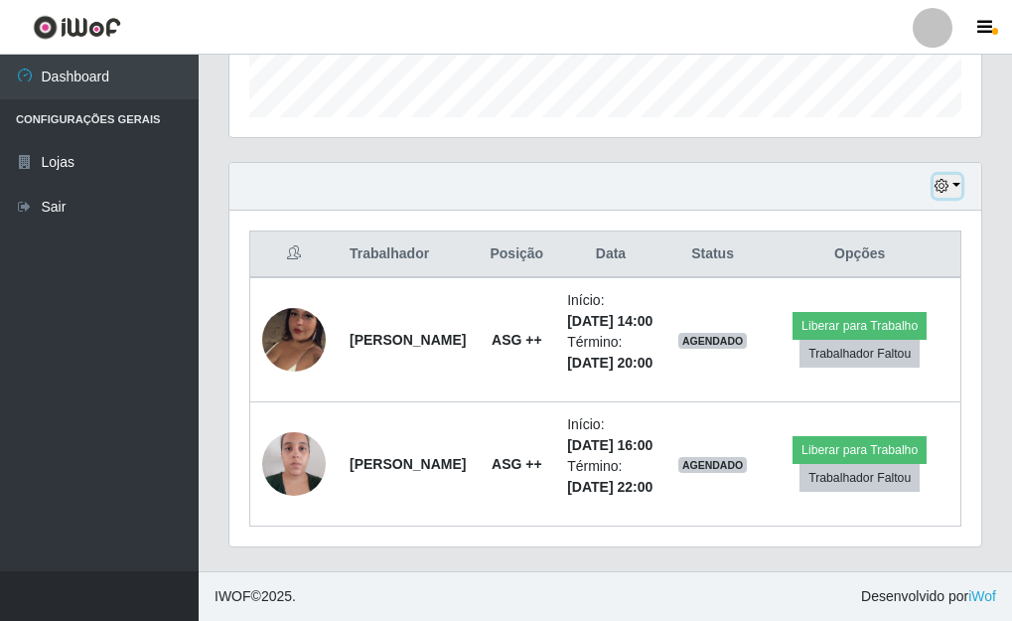
click at [954, 175] on button "button" at bounding box center [947, 186] width 28 height 23
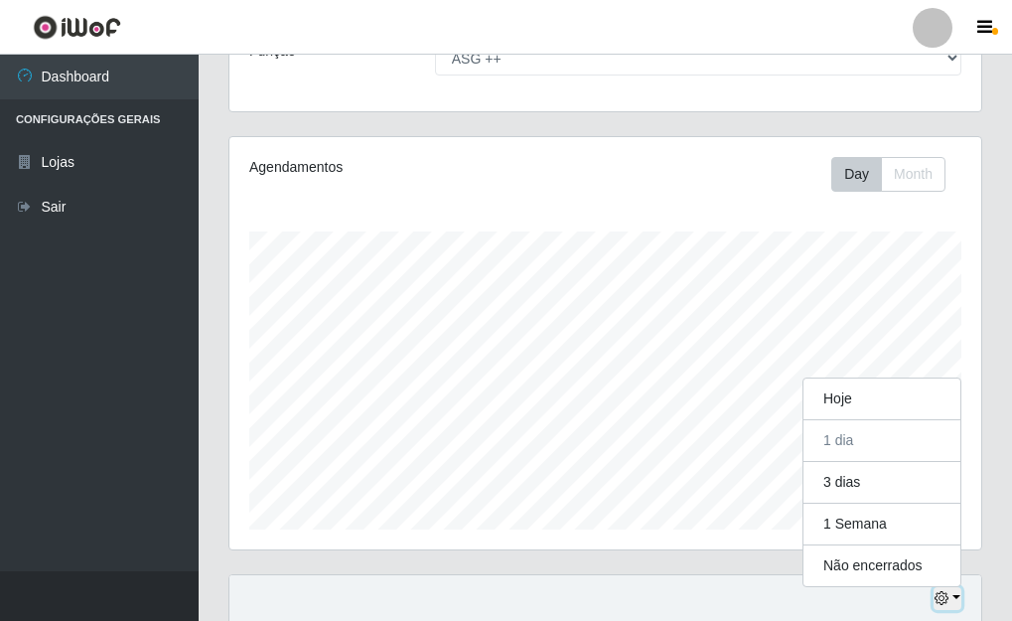
scroll to position [180, 0]
click at [152, 398] on ul "Dashboard Configurações Gerais Lojas Sair" at bounding box center [99, 313] width 199 height 516
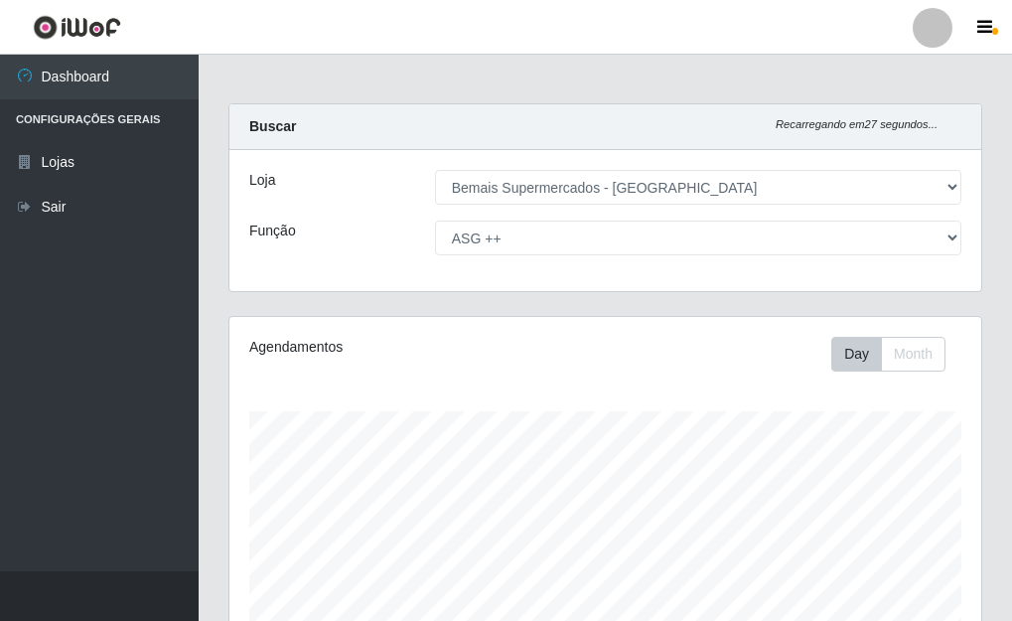
scroll to position [0, 0]
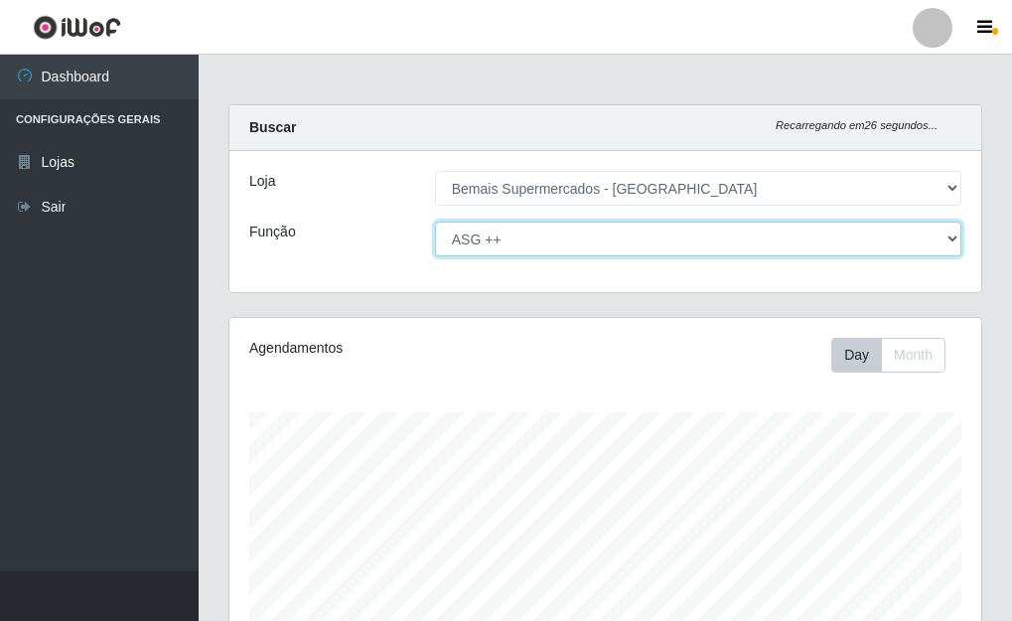
click at [950, 236] on select "[Selecione...] ASG ASG + ASG ++ Auxiliar de Depósito Auxiliar de Depósito + Aux…" at bounding box center [698, 238] width 526 height 35
select select "[Selecione...]"
click at [435, 221] on select "[Selecione...] ASG ASG + ASG ++ Auxiliar de Depósito Auxiliar de Depósito + Aux…" at bounding box center [698, 238] width 526 height 35
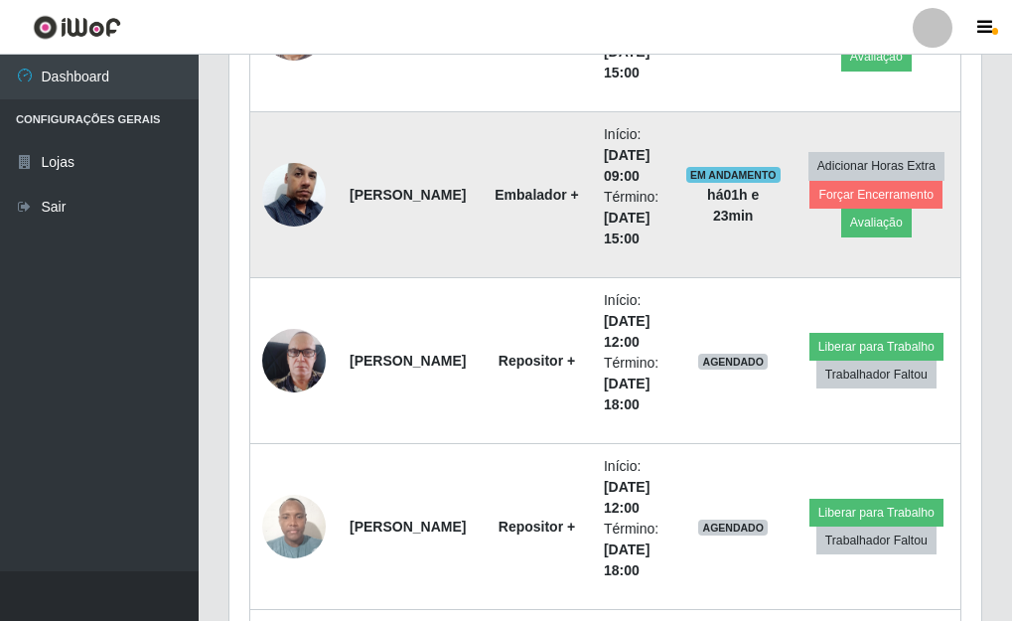
scroll to position [1291, 0]
